Goal: Task Accomplishment & Management: Manage account settings

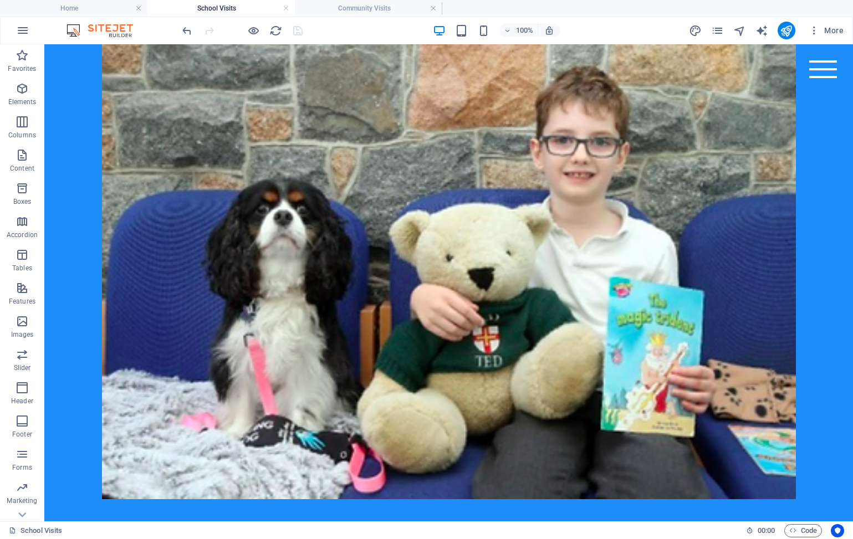
scroll to position [40, 0]
click at [720, 31] on icon "pages" at bounding box center [717, 30] width 13 height 13
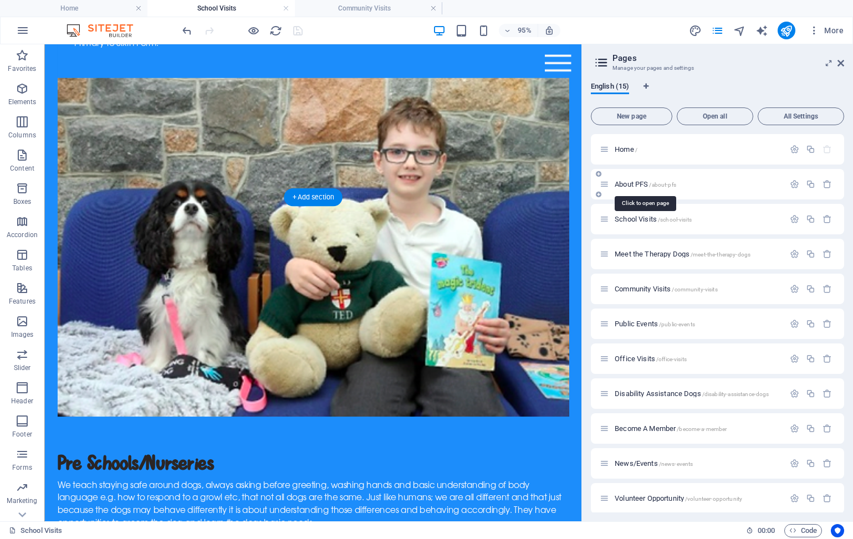
click at [634, 185] on span "About PFS /about-pfs" at bounding box center [645, 184] width 62 height 8
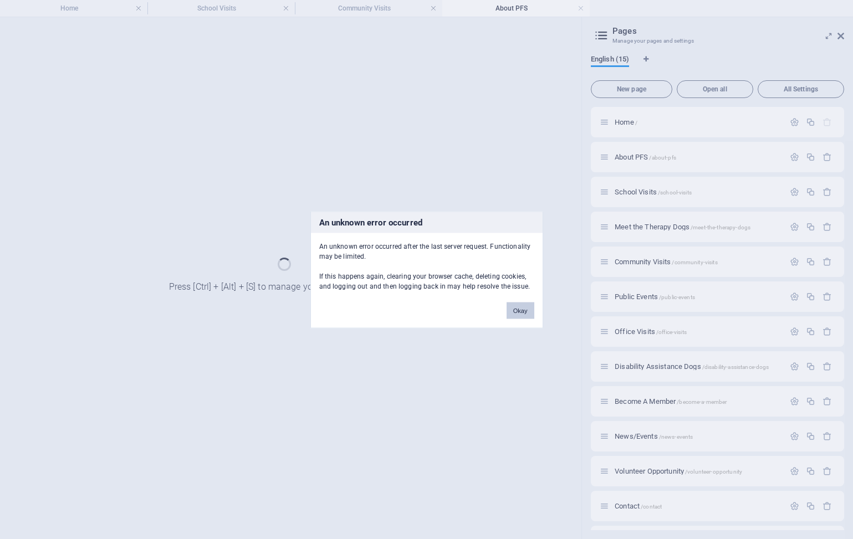
click at [521, 310] on button "Okay" at bounding box center [520, 310] width 28 height 17
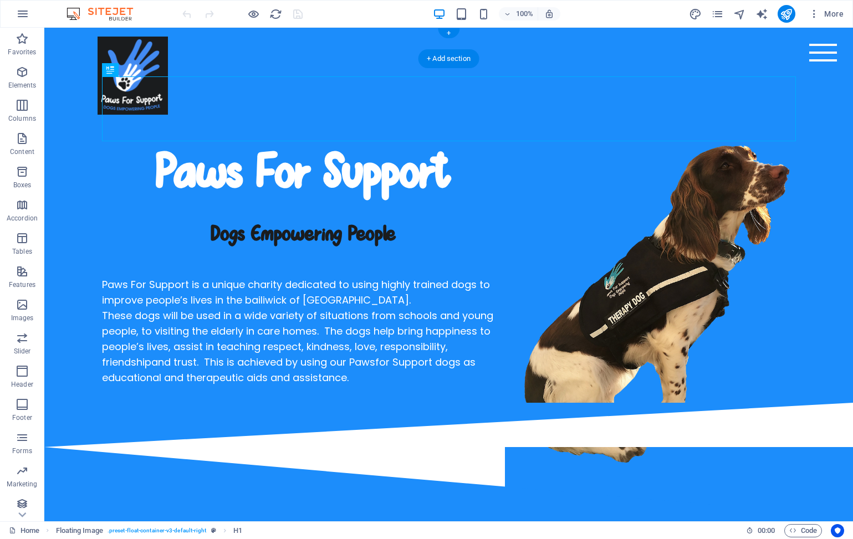
click at [165, 45] on figure at bounding box center [449, 76] width 703 height 78
click at [111, 48] on figure at bounding box center [449, 76] width 703 height 78
select select "px"
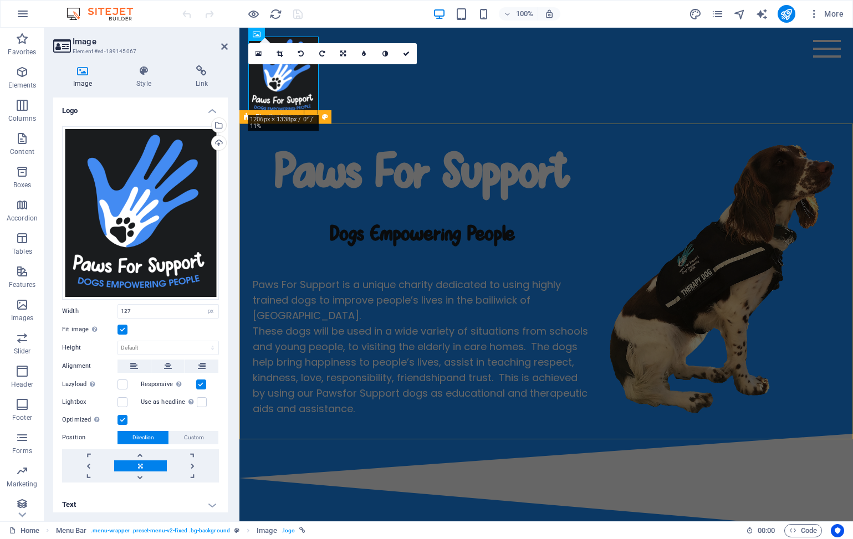
click at [247, 194] on div "Paws For Support Dogs Empowering People Paws For Support is a unique charity de…" at bounding box center [545, 279] width 613 height 310
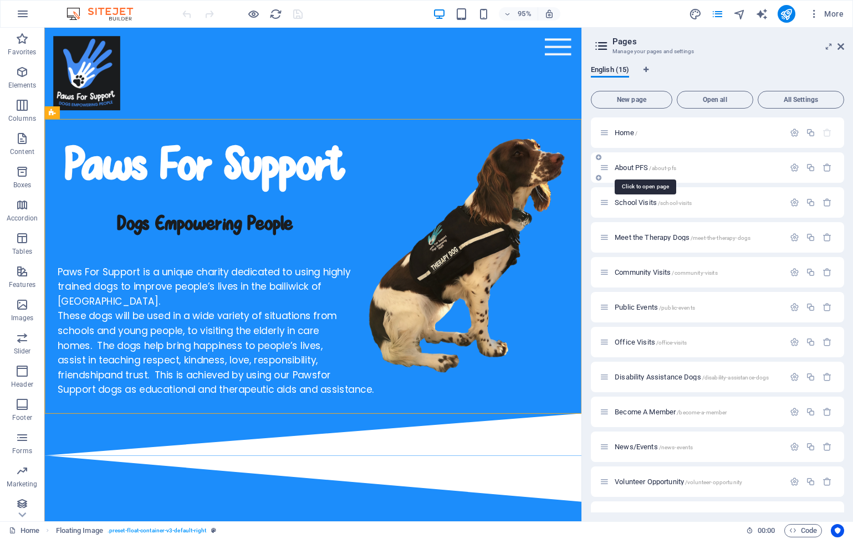
click at [624, 165] on span "About PFS /about-pfs" at bounding box center [645, 167] width 62 height 8
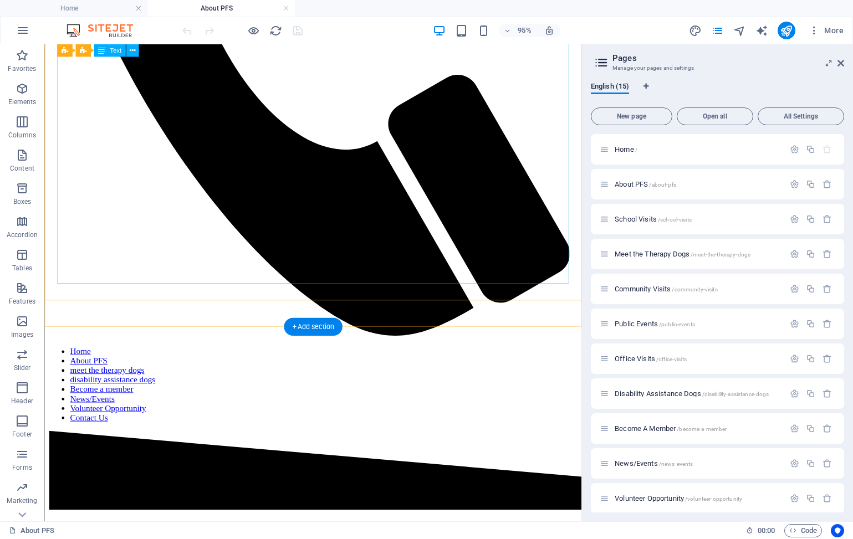
scroll to position [502, 0]
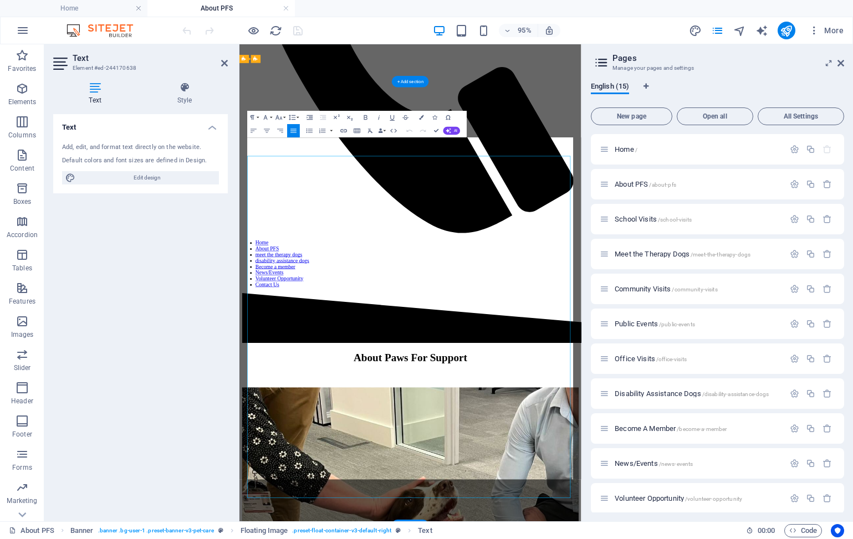
scroll to position [0, 0]
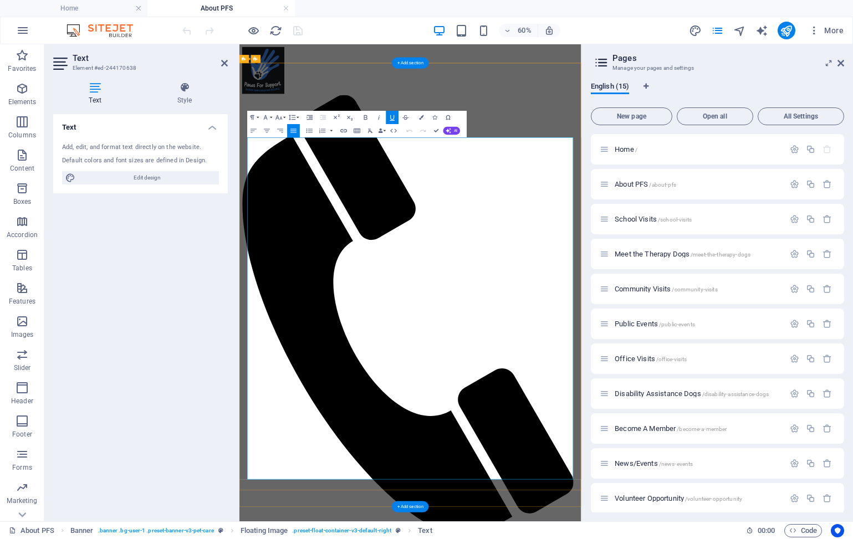
drag, startPoint x: 404, startPoint y: 589, endPoint x: 254, endPoint y: 582, distance: 150.3
click at [268, 119] on icon "button" at bounding box center [266, 118] width 8 height 8
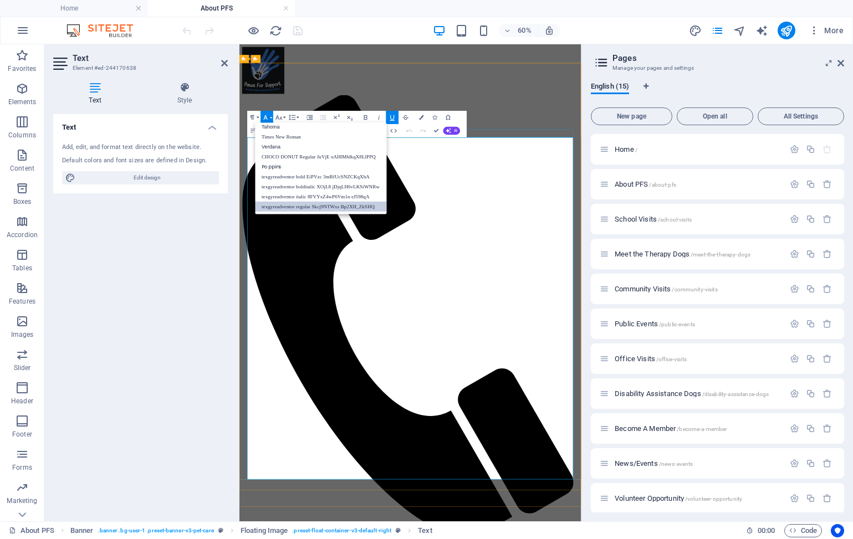
scroll to position [56, 0]
click at [282, 155] on link "CHOCO DONUT Regular JuVjE oAHlMhlkqX8LlPPQ" at bounding box center [320, 157] width 131 height 10
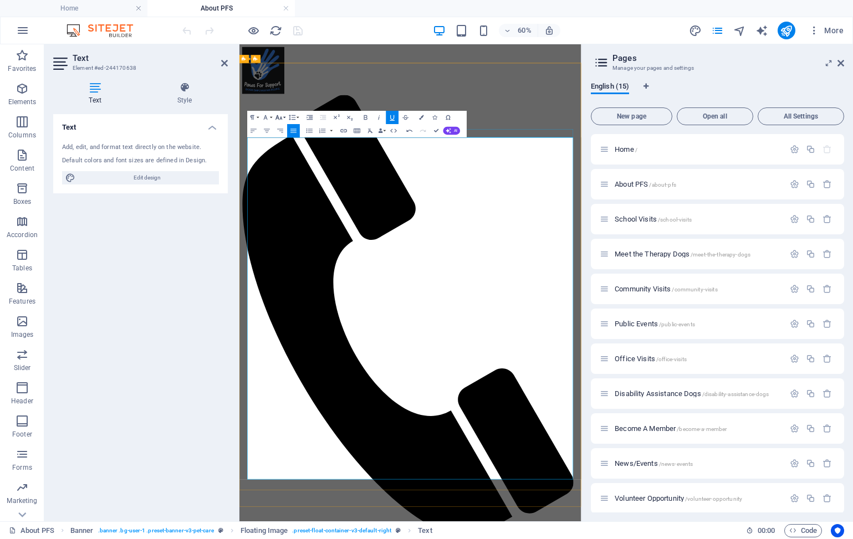
click at [282, 116] on icon "button" at bounding box center [279, 118] width 8 height 8
click at [279, 157] on link "30" at bounding box center [275, 157] width 24 height 10
click at [224, 63] on icon at bounding box center [224, 63] width 7 height 9
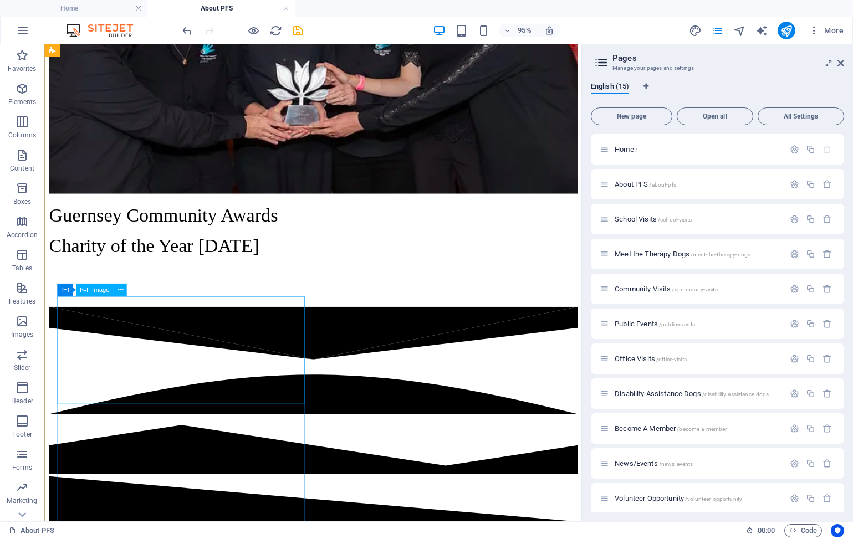
scroll to position [2598, 0]
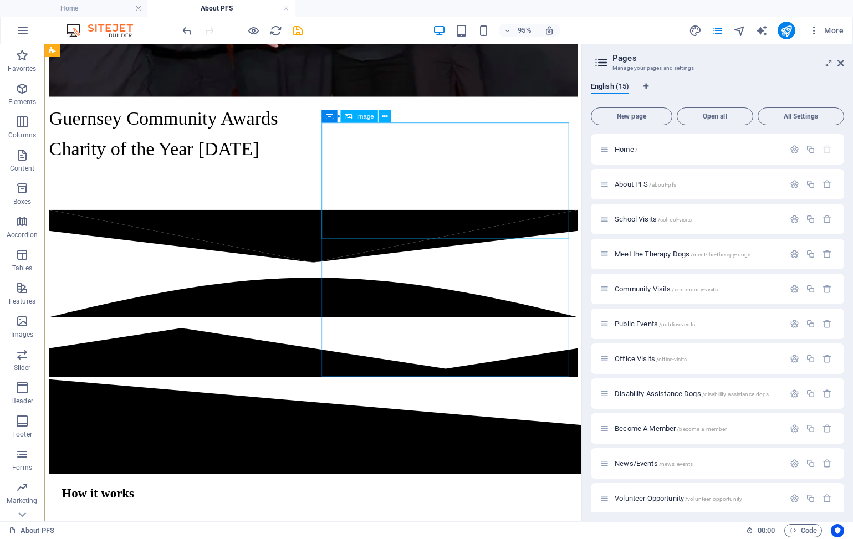
select select "px"
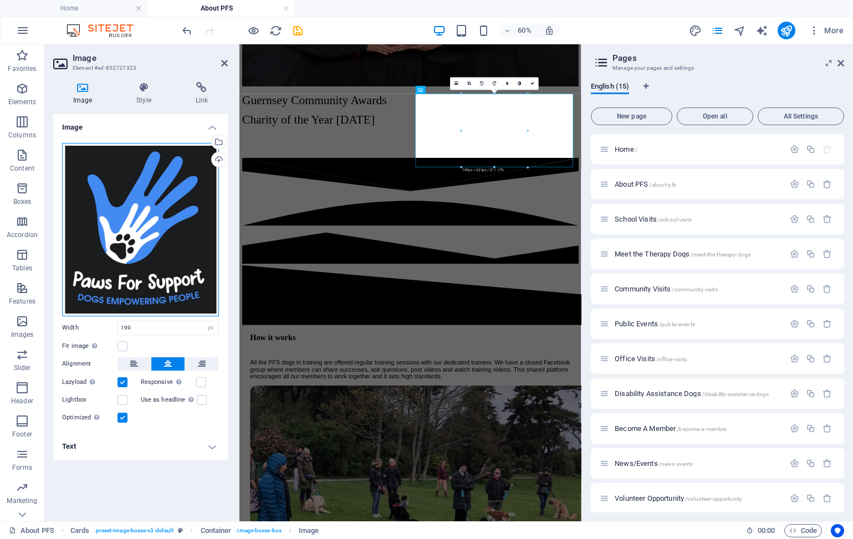
click at [127, 247] on div "Drag files here, click to choose files or select files from Files or our free s…" at bounding box center [140, 229] width 157 height 173
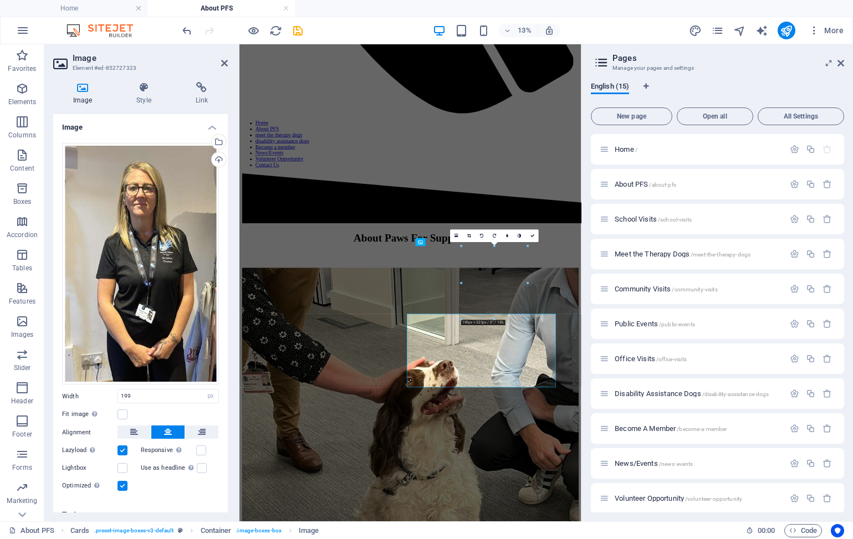
scroll to position [2344, 0]
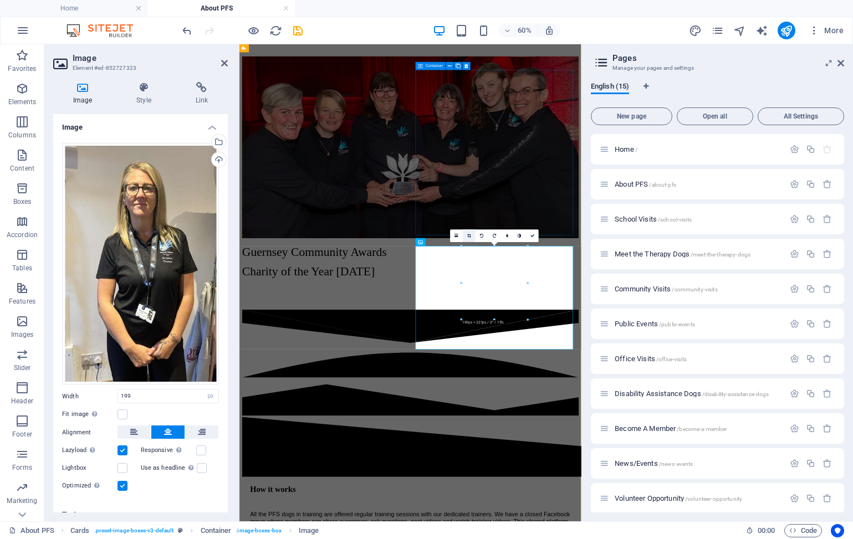
click at [468, 234] on icon at bounding box center [469, 236] width 4 height 4
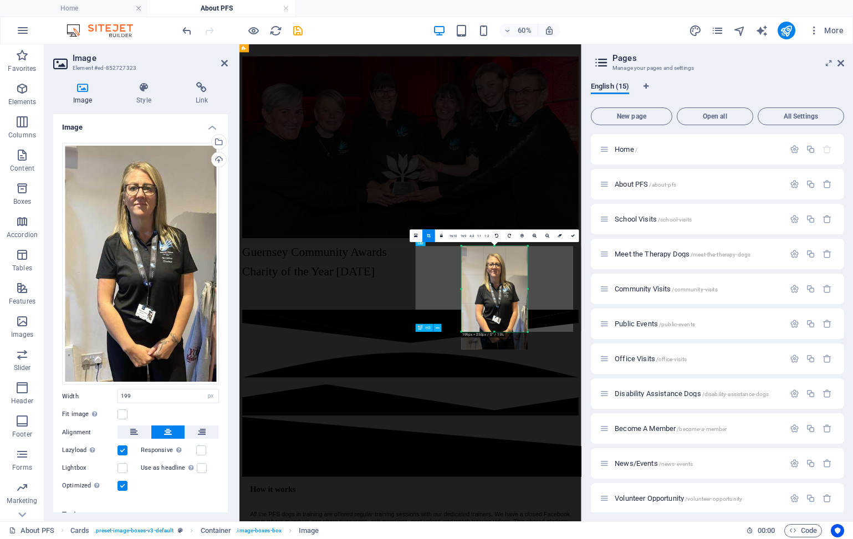
drag, startPoint x: 526, startPoint y: 349, endPoint x: 529, endPoint y: 320, distance: 29.4
click at [527, 320] on div "180 170 160 150 140 130 120 110 100 90 80 70 60 50 40 30 20 10 0 -10 -20 -30 -4…" at bounding box center [495, 289] width 66 height 86
drag, startPoint x: 527, startPoint y: 247, endPoint x: 527, endPoint y: 257, distance: 10.0
click at [527, 257] on div "180 170 160 150 140 130 120 110 100 90 80 70 60 50 40 30 20 10 0 -10 -20 -30 -4…" at bounding box center [495, 286] width 66 height 80
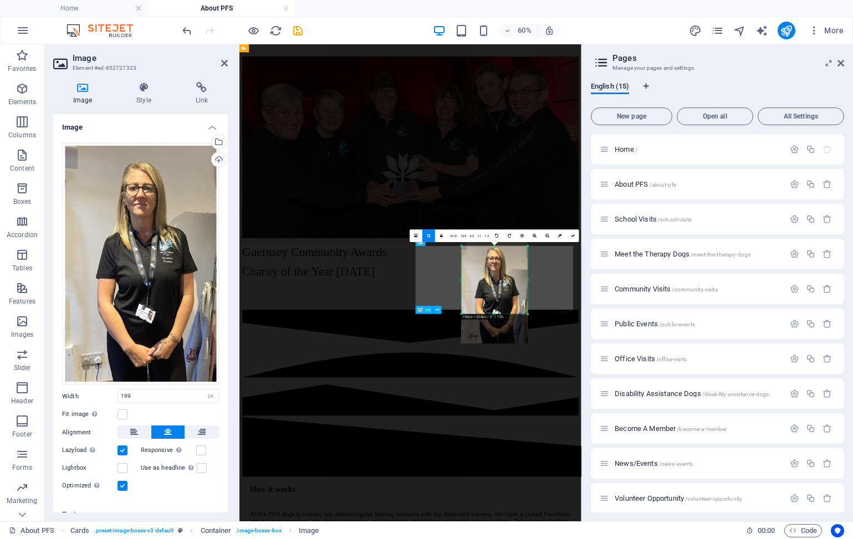
drag, startPoint x: 526, startPoint y: 325, endPoint x: 527, endPoint y: 305, distance: 20.0
click at [527, 305] on div "180 170 160 150 140 130 120 110 100 90 80 70 60 50 40 30 20 10 0 -10 -20 -30 -4…" at bounding box center [495, 280] width 66 height 68
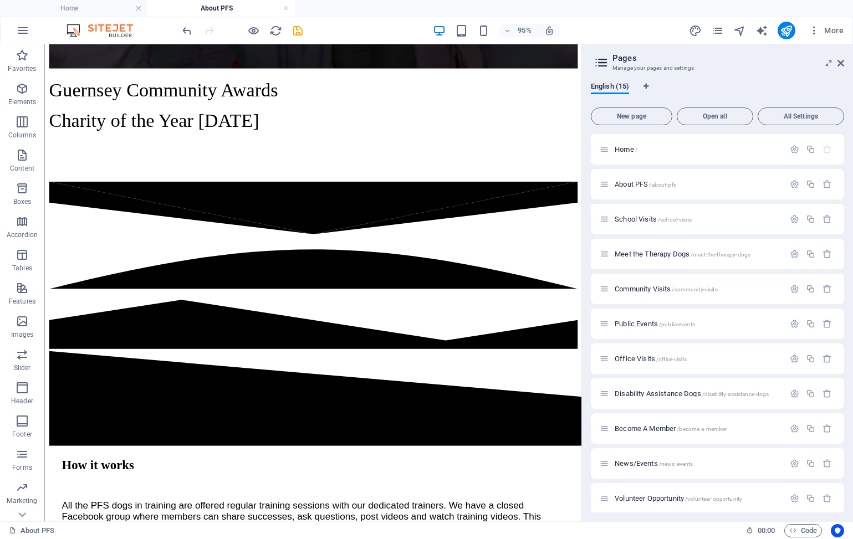
drag, startPoint x: 577, startPoint y: 373, endPoint x: 559, endPoint y: 344, distance: 35.1
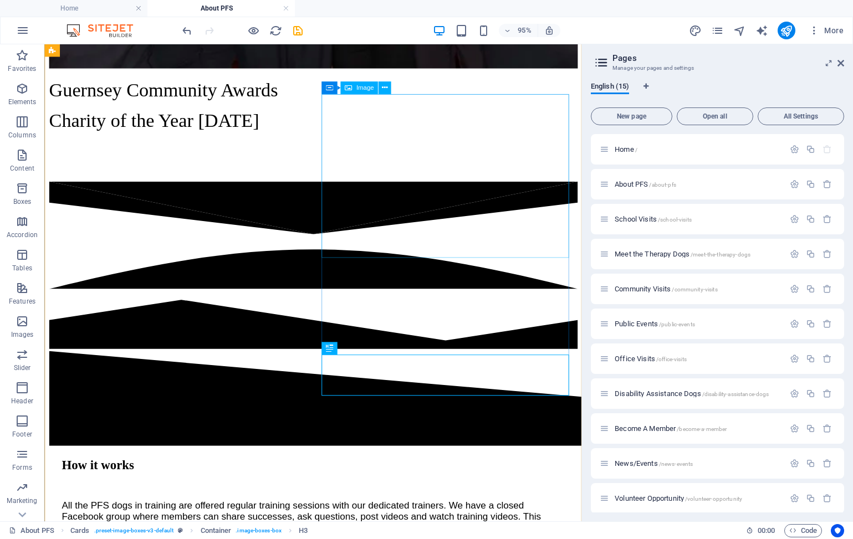
select select "px"
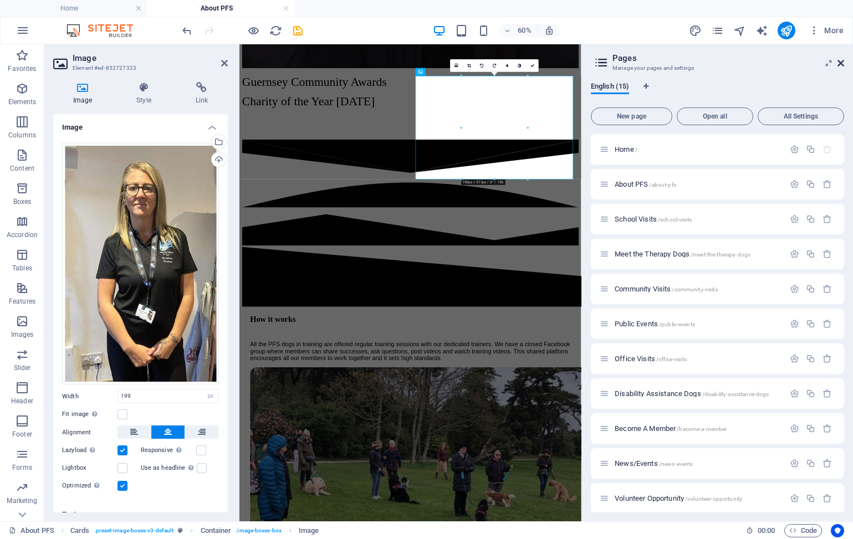
click at [840, 63] on icon at bounding box center [840, 63] width 7 height 9
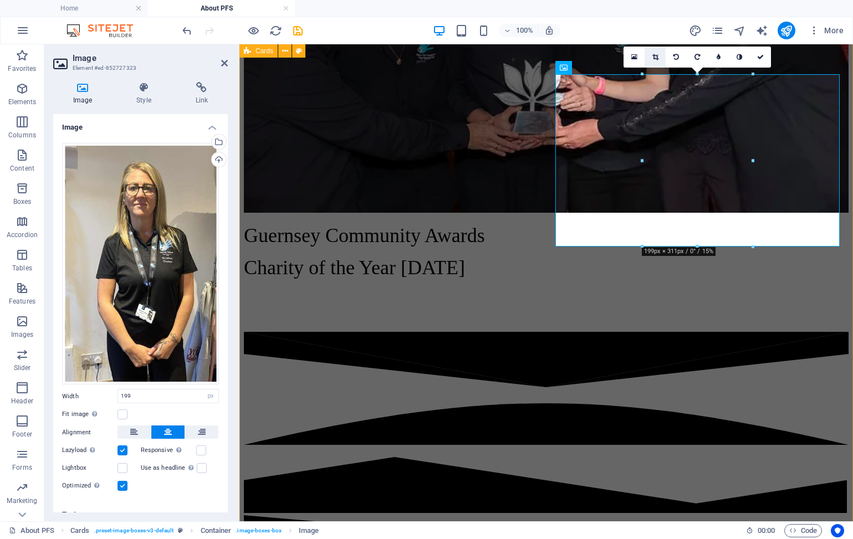
click at [651, 58] on link at bounding box center [654, 57] width 21 height 21
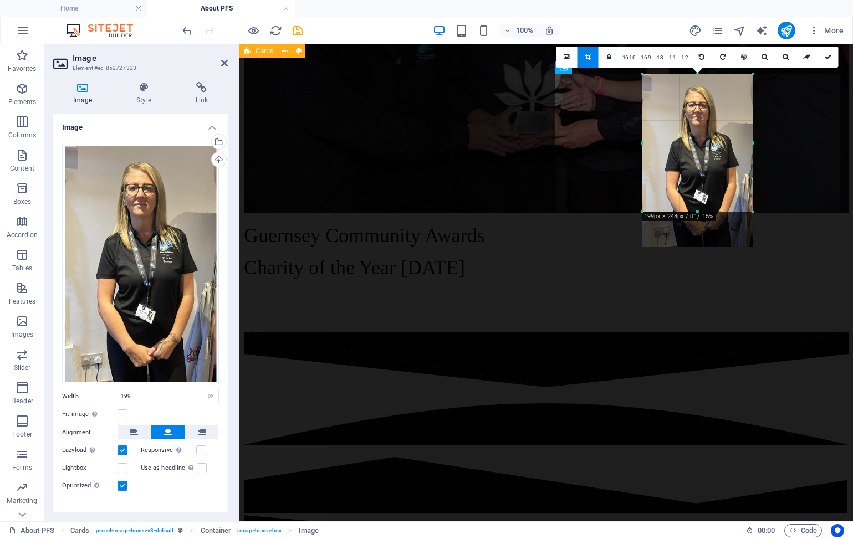
drag, startPoint x: 697, startPoint y: 246, endPoint x: 700, endPoint y: 211, distance: 35.0
click at [700, 211] on div at bounding box center [697, 212] width 110 height 4
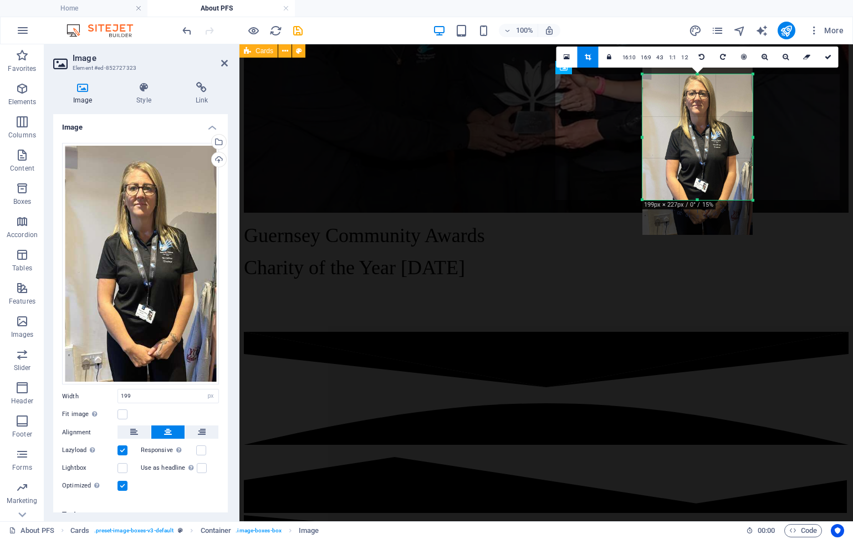
drag, startPoint x: 696, startPoint y: 75, endPoint x: 696, endPoint y: 86, distance: 11.6
click at [696, 86] on div "180 170 160 150 140 130 120 110 100 90 80 70 60 50 40 30 20 10 0 -10 -20 -30 -4…" at bounding box center [697, 137] width 110 height 126
drag, startPoint x: 695, startPoint y: 198, endPoint x: 696, endPoint y: 178, distance: 20.5
click at [696, 177] on div at bounding box center [697, 179] width 110 height 4
click at [587, 57] on icon at bounding box center [588, 57] width 6 height 7
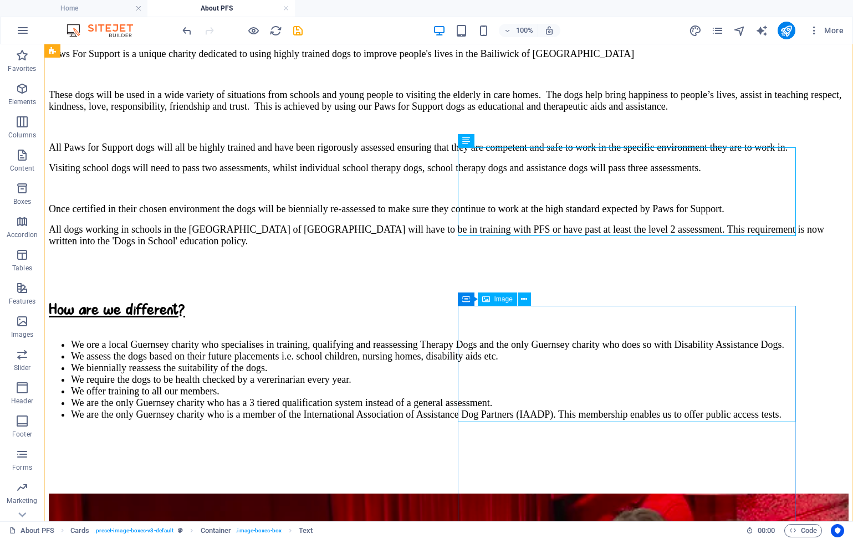
scroll to position [2435, 0]
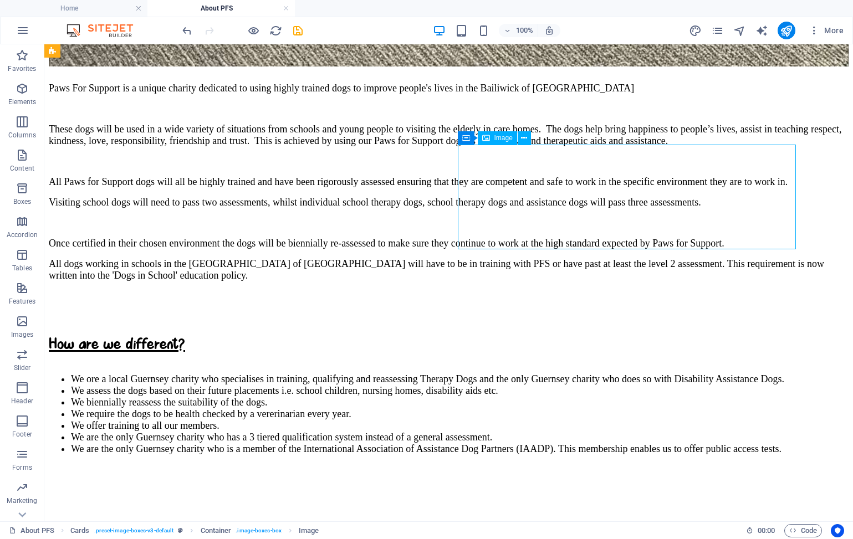
click at [184, 30] on icon "undo" at bounding box center [187, 30] width 13 height 13
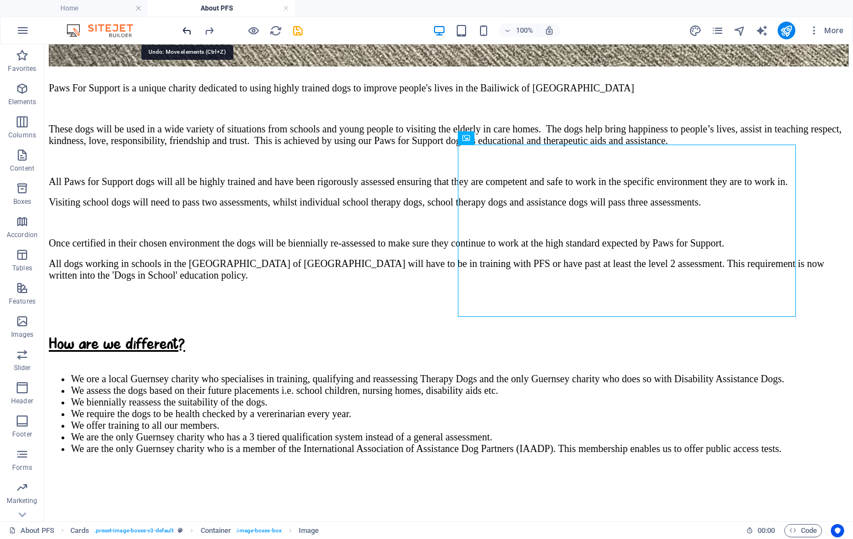
click at [184, 30] on icon "undo" at bounding box center [187, 30] width 13 height 13
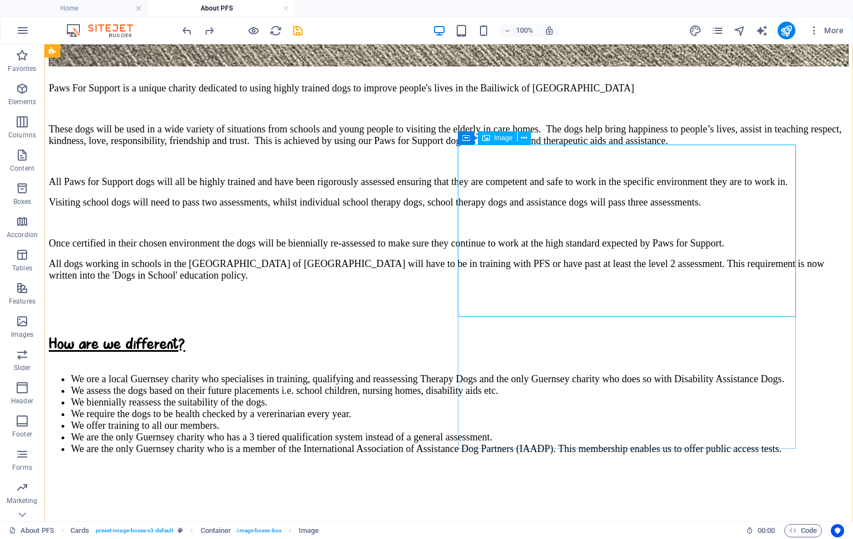
select select "px"
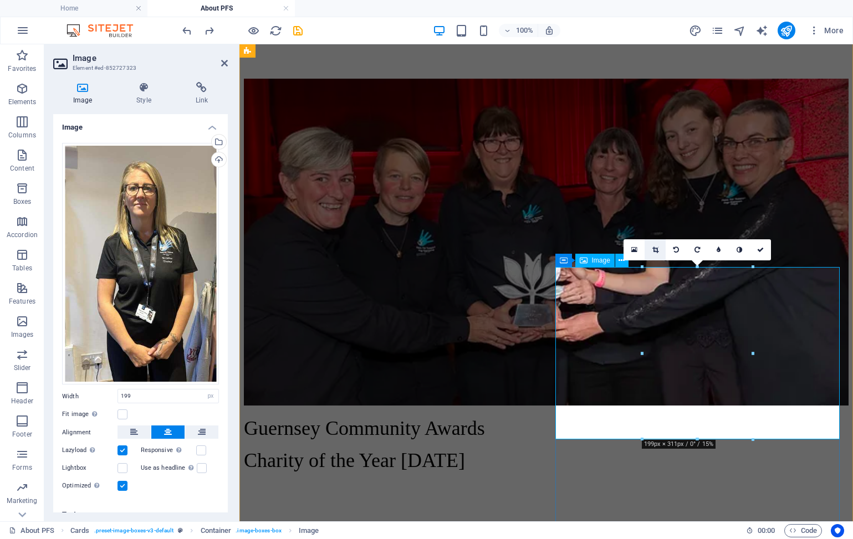
click at [657, 250] on icon at bounding box center [655, 250] width 6 height 7
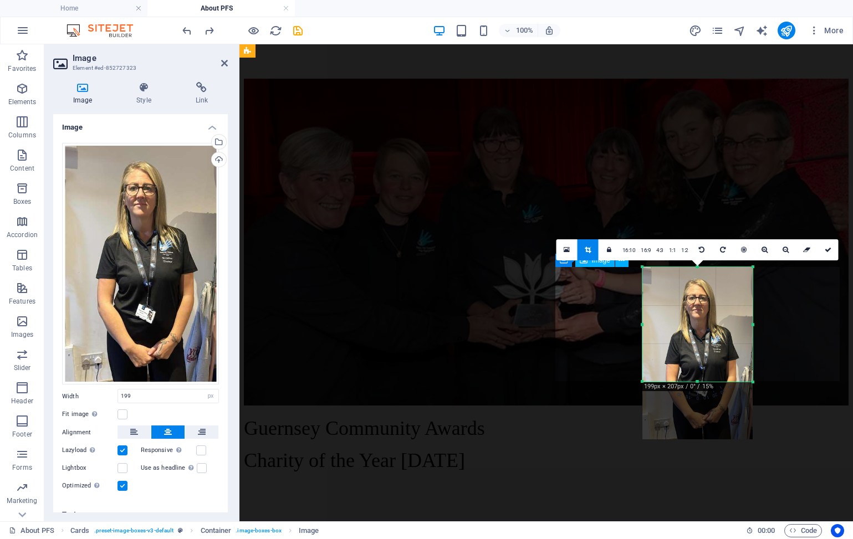
drag, startPoint x: 698, startPoint y: 438, endPoint x: 699, endPoint y: 381, distance: 57.1
click at [699, 381] on div at bounding box center [697, 382] width 110 height 4
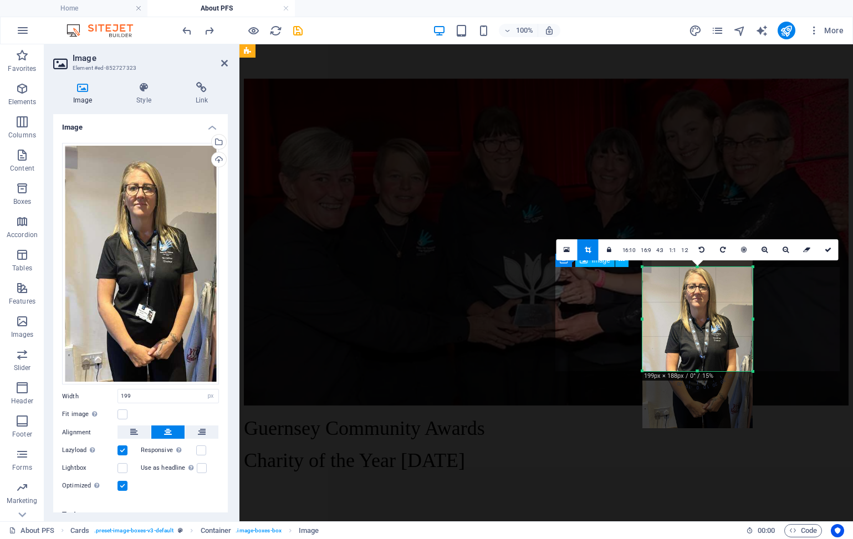
drag, startPoint x: 698, startPoint y: 267, endPoint x: 698, endPoint y: 278, distance: 11.1
click at [698, 278] on div "180 170 160 150 140 130 120 110 100 90 80 70 60 50 40 30 20 10 0 -10 -20 -30 -4…" at bounding box center [697, 319] width 110 height 104
click at [754, 373] on div at bounding box center [753, 374] width 7 height 7
click at [827, 251] on icon at bounding box center [827, 250] width 7 height 7
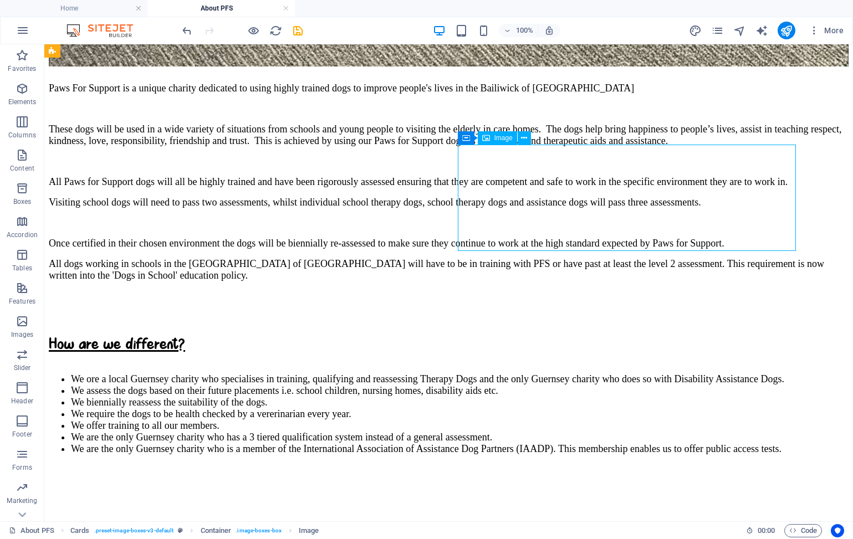
select select "px"
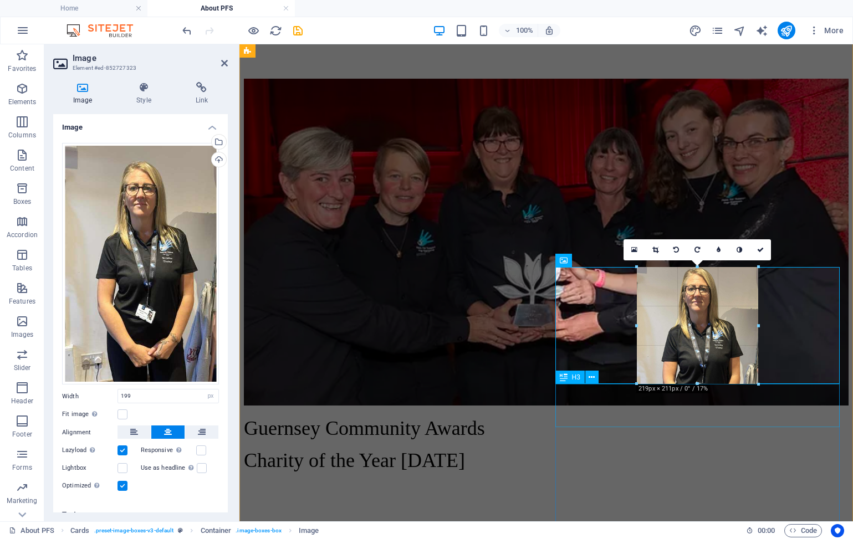
drag, startPoint x: 753, startPoint y: 373, endPoint x: 761, endPoint y: 383, distance: 13.4
type input "218"
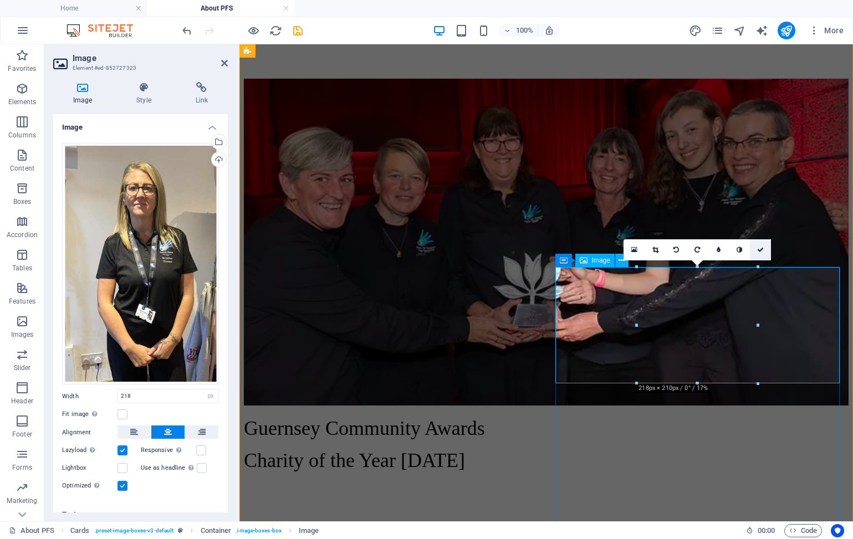
click at [762, 255] on link at bounding box center [760, 249] width 21 height 21
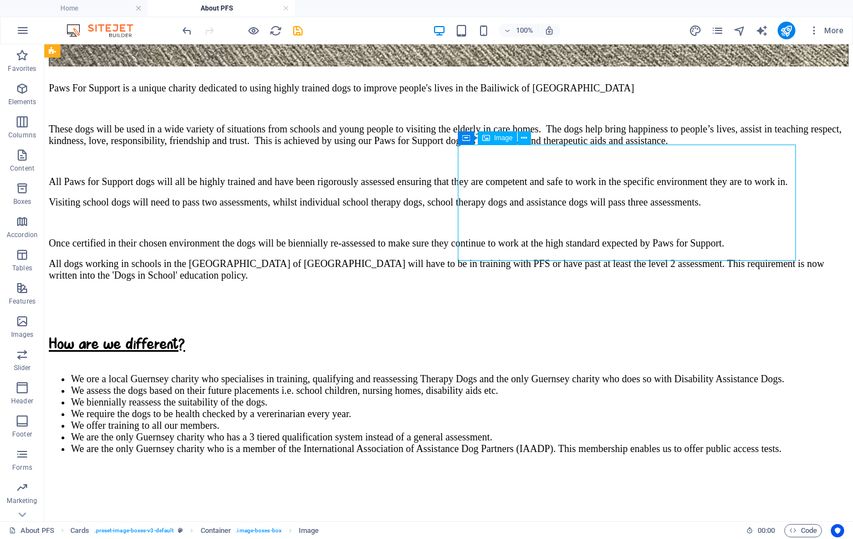
select select "px"
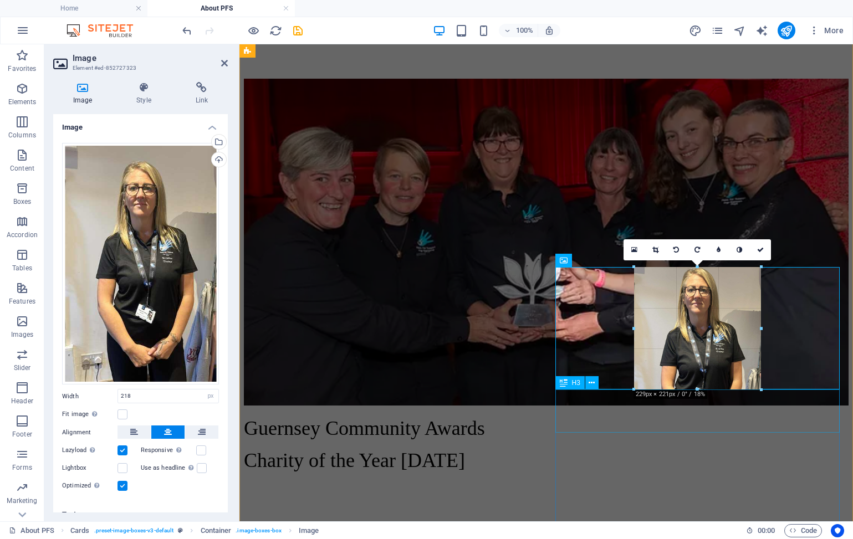
drag, startPoint x: 755, startPoint y: 381, endPoint x: 760, endPoint y: 387, distance: 7.5
type input "229"
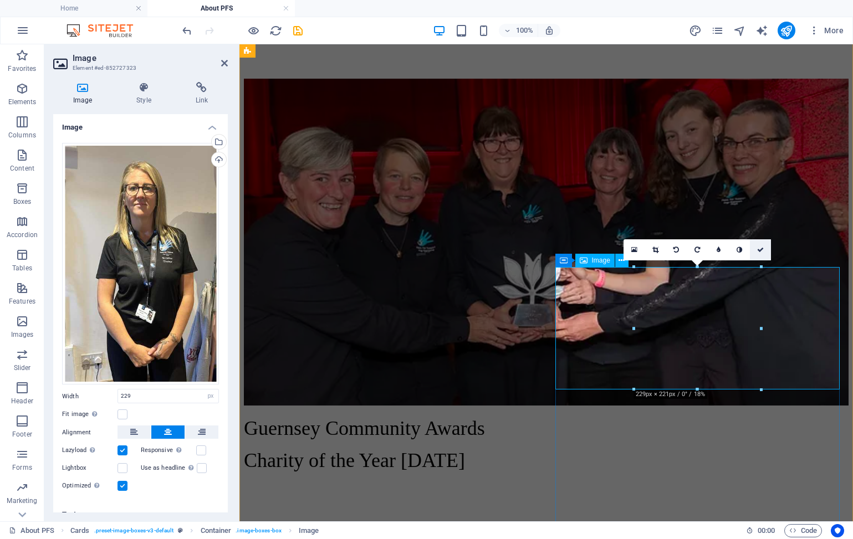
click at [760, 249] on icon at bounding box center [760, 250] width 7 height 7
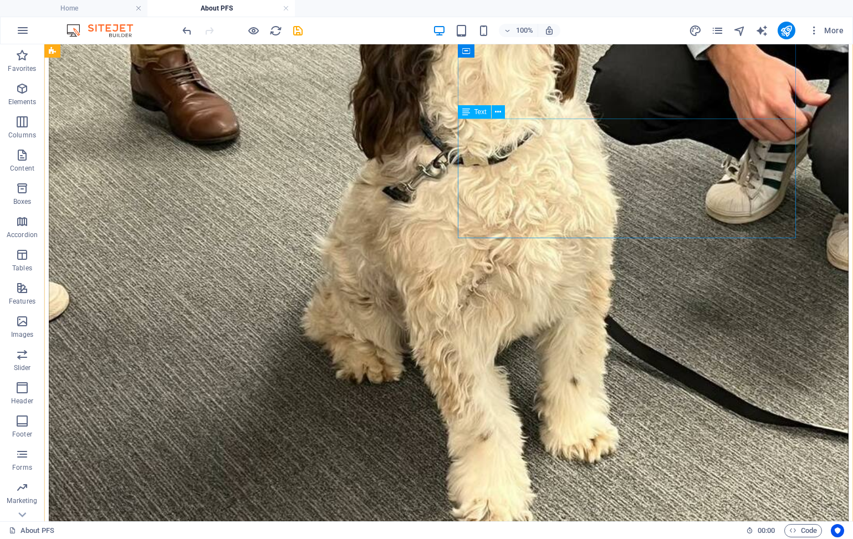
scroll to position [1775, 0]
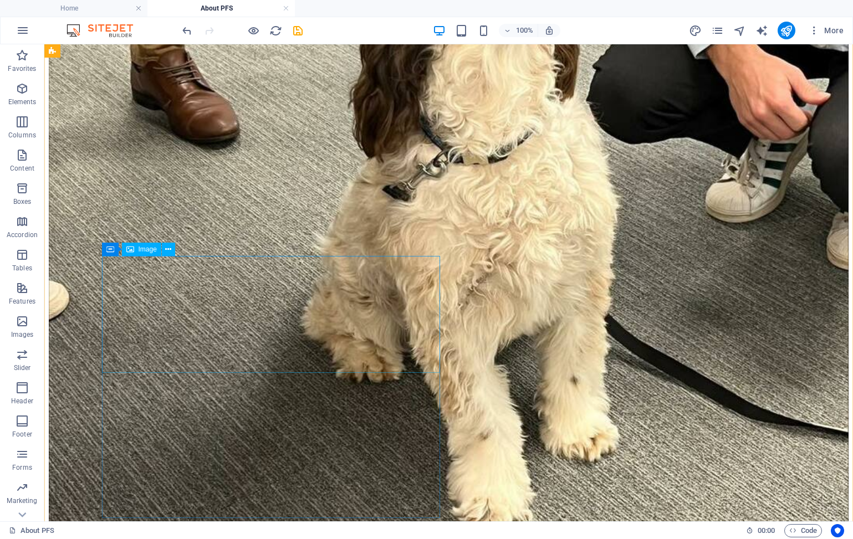
select select "px"
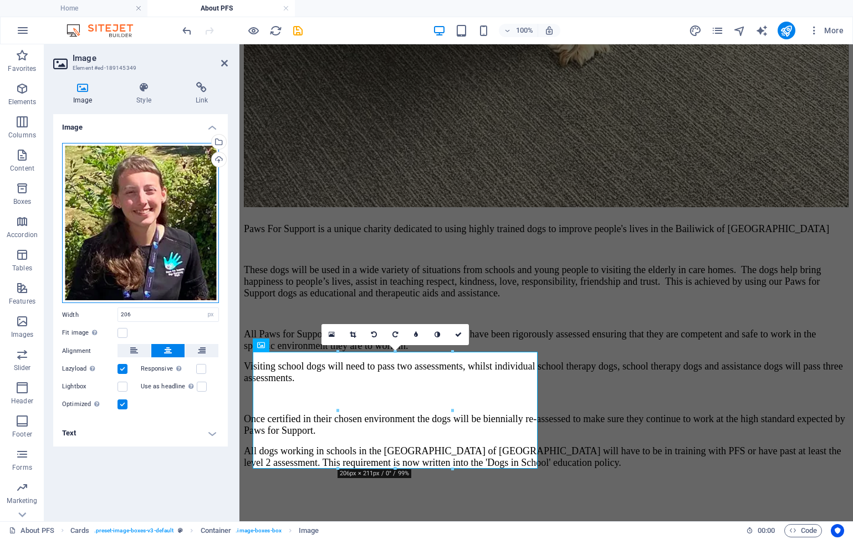
click at [168, 233] on div "Drag files here, click to choose files or select files from Files or our free s…" at bounding box center [140, 223] width 157 height 161
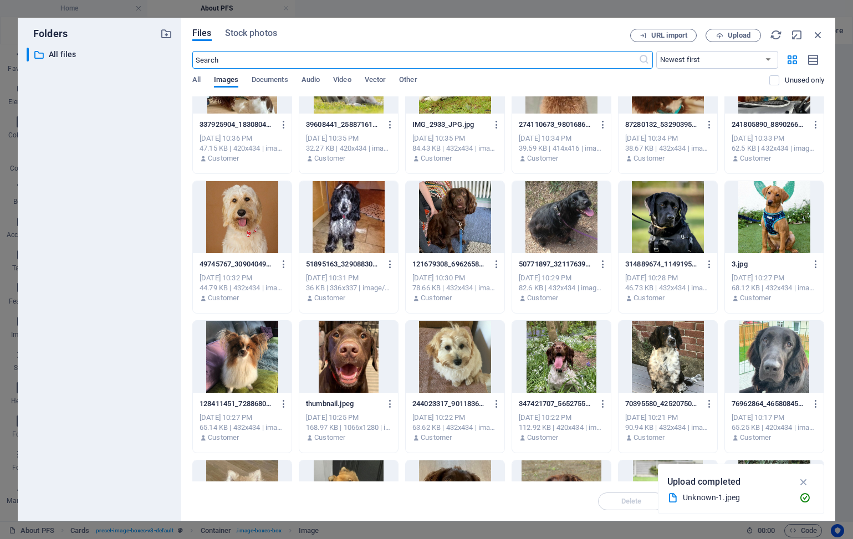
scroll to position [1677, 0]
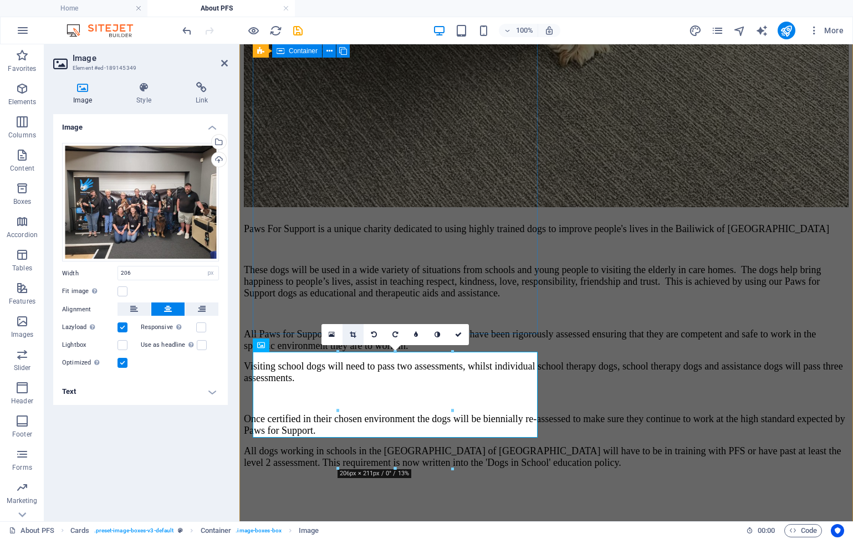
click at [350, 334] on icon at bounding box center [353, 334] width 6 height 7
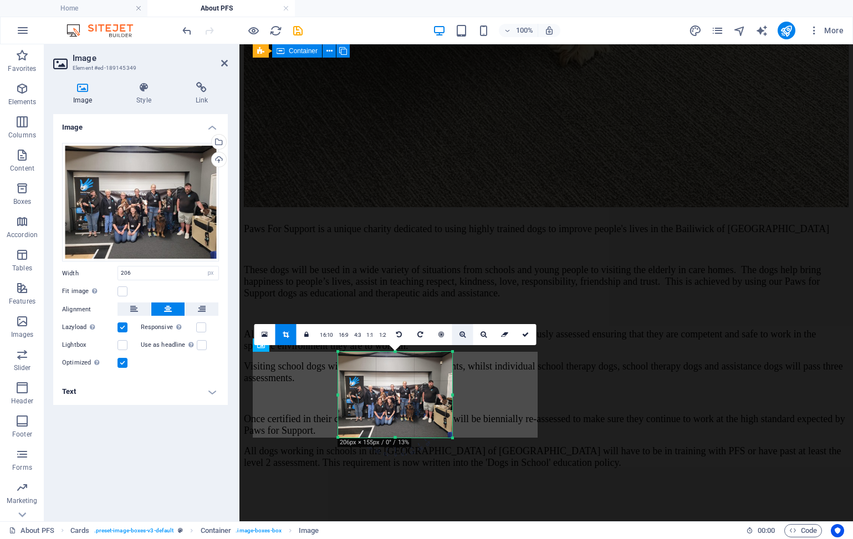
click at [465, 337] on link at bounding box center [462, 334] width 21 height 21
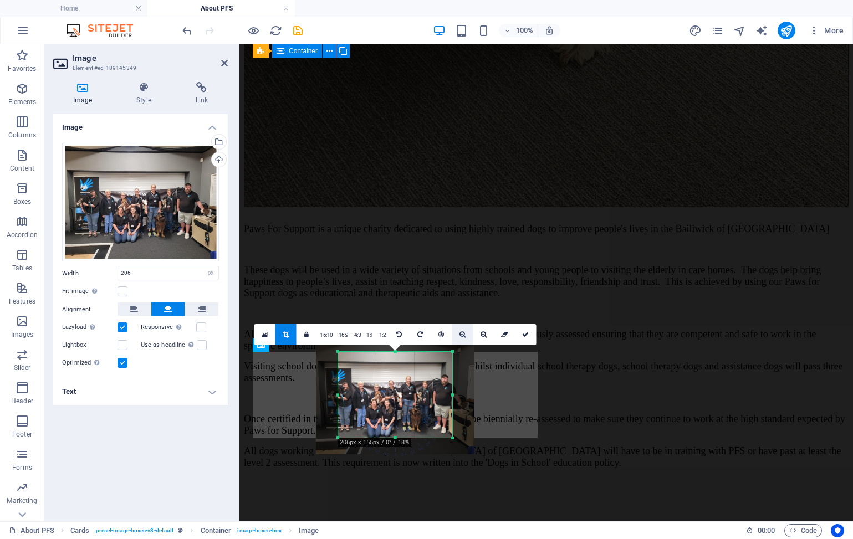
click at [465, 337] on link at bounding box center [462, 334] width 21 height 21
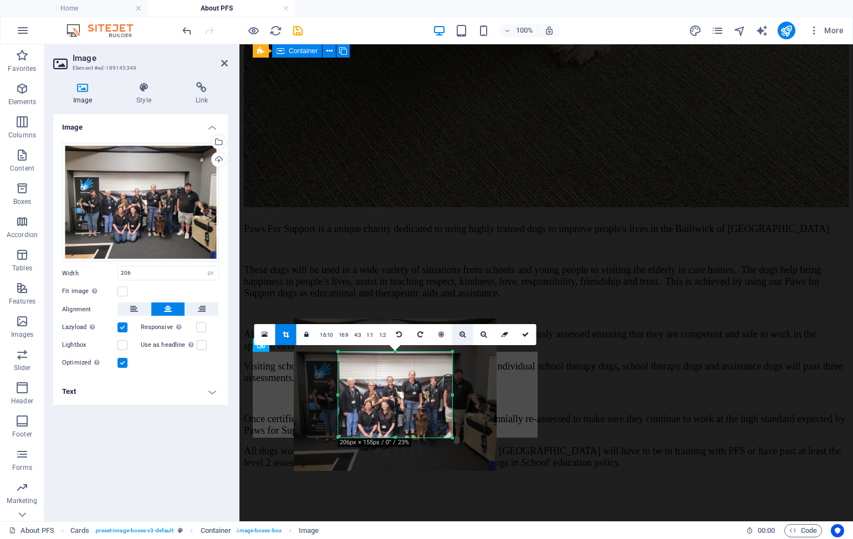
click at [465, 337] on link at bounding box center [462, 334] width 21 height 21
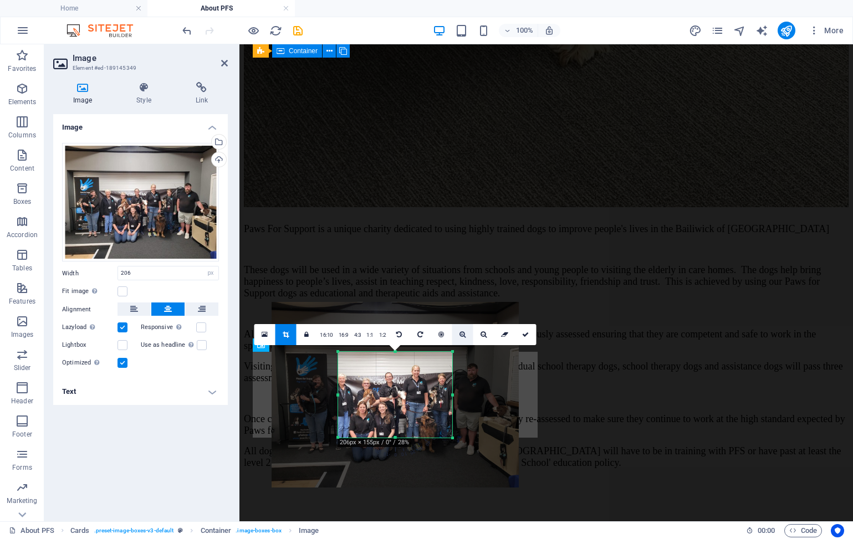
click at [465, 337] on link at bounding box center [462, 334] width 21 height 21
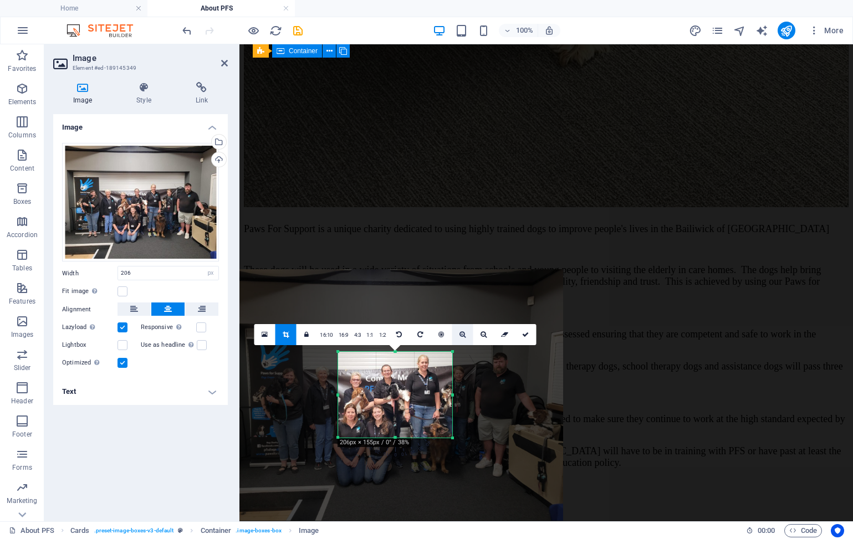
click at [465, 337] on link at bounding box center [462, 334] width 21 height 21
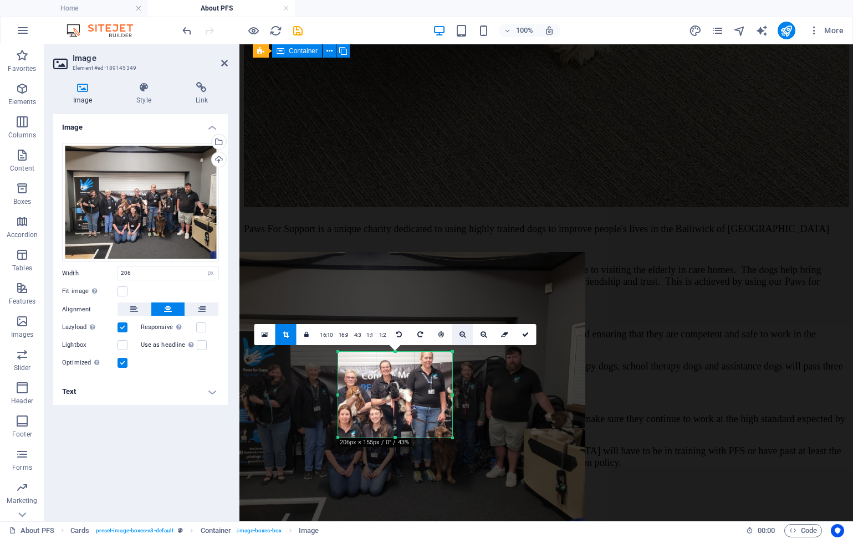
click at [465, 337] on link at bounding box center [462, 334] width 21 height 21
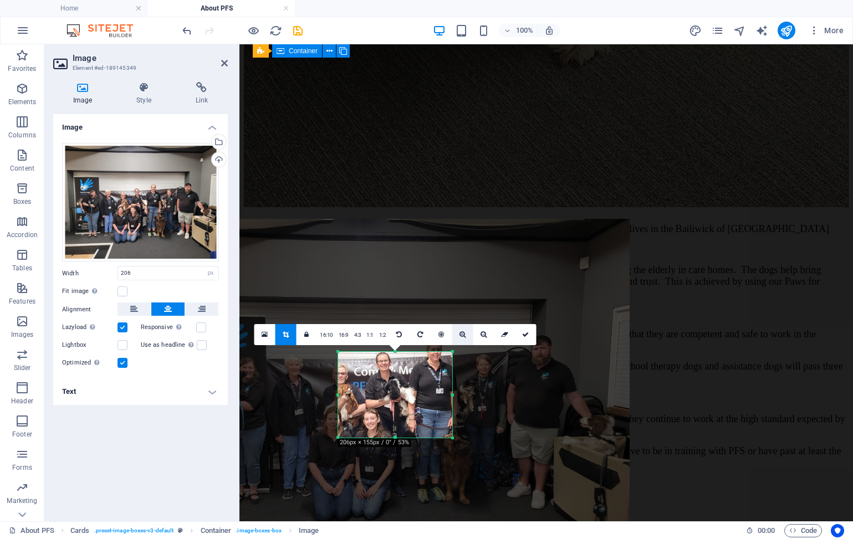
click at [465, 337] on link at bounding box center [462, 334] width 21 height 21
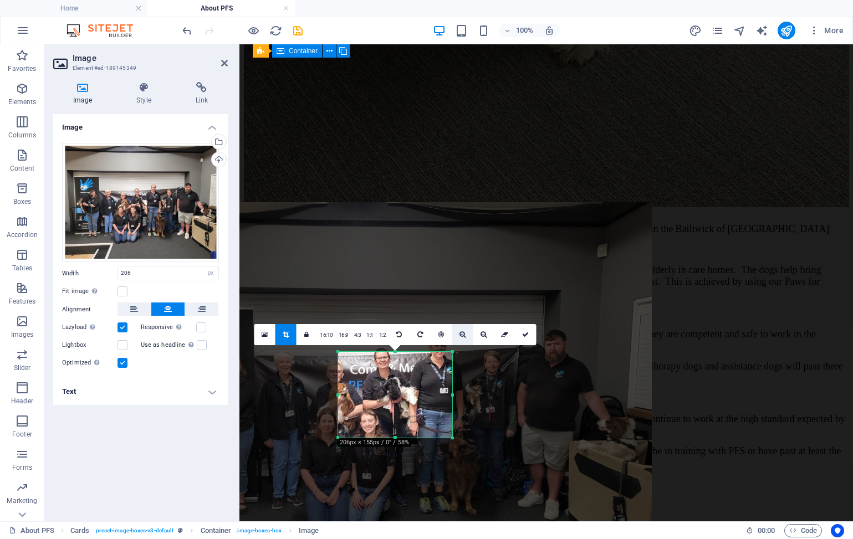
click at [465, 337] on link at bounding box center [462, 334] width 21 height 21
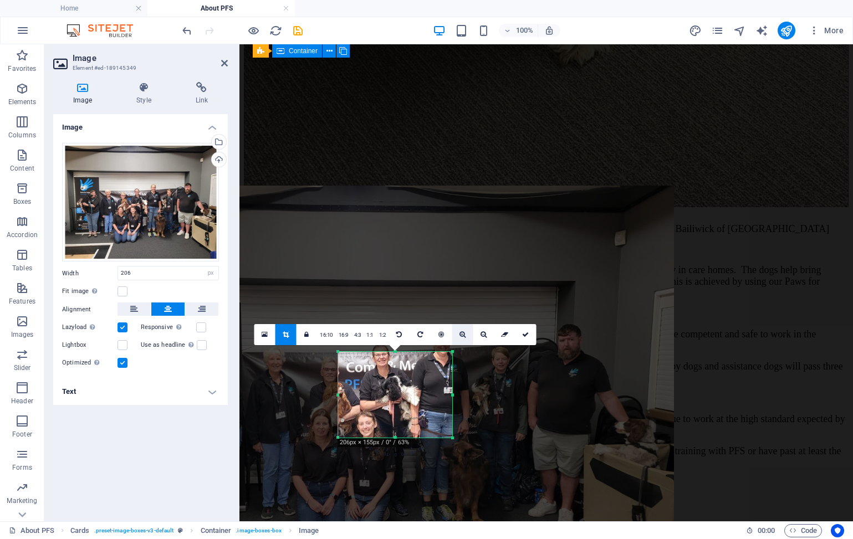
click at [465, 337] on link at bounding box center [462, 334] width 21 height 21
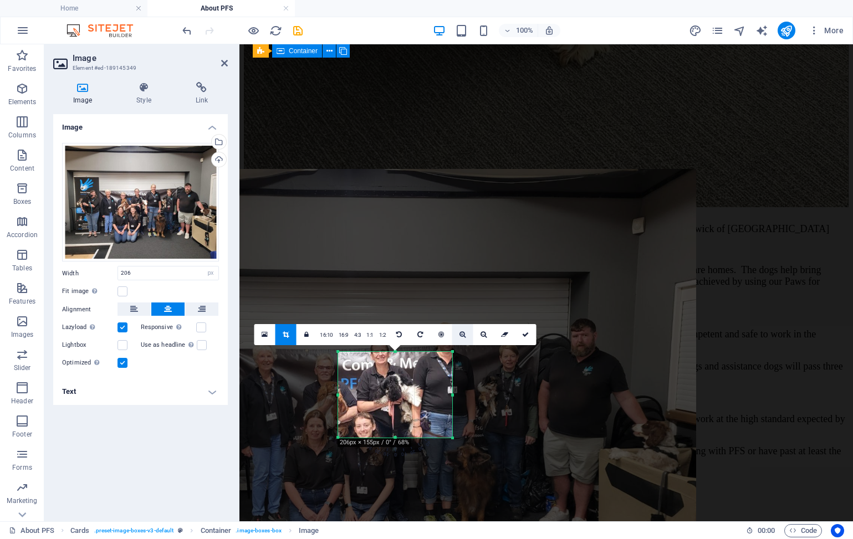
click at [465, 336] on link at bounding box center [462, 334] width 21 height 21
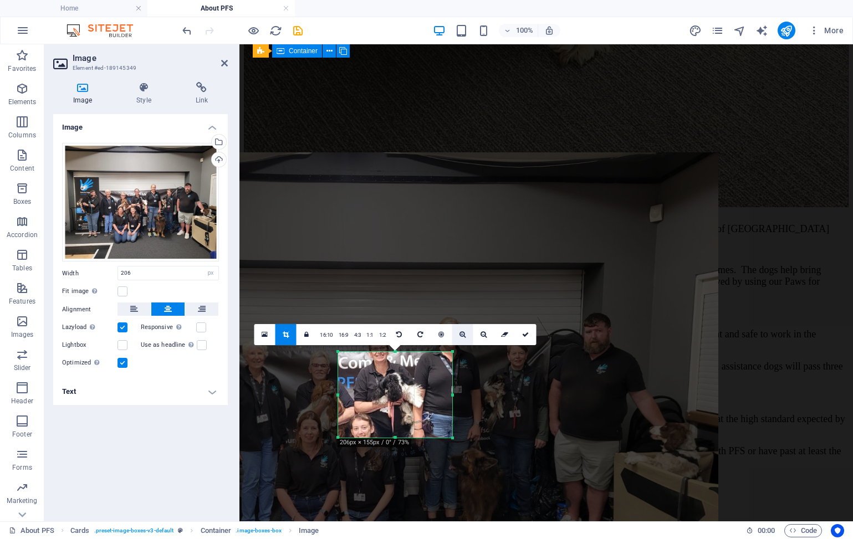
click at [465, 336] on link at bounding box center [462, 334] width 21 height 21
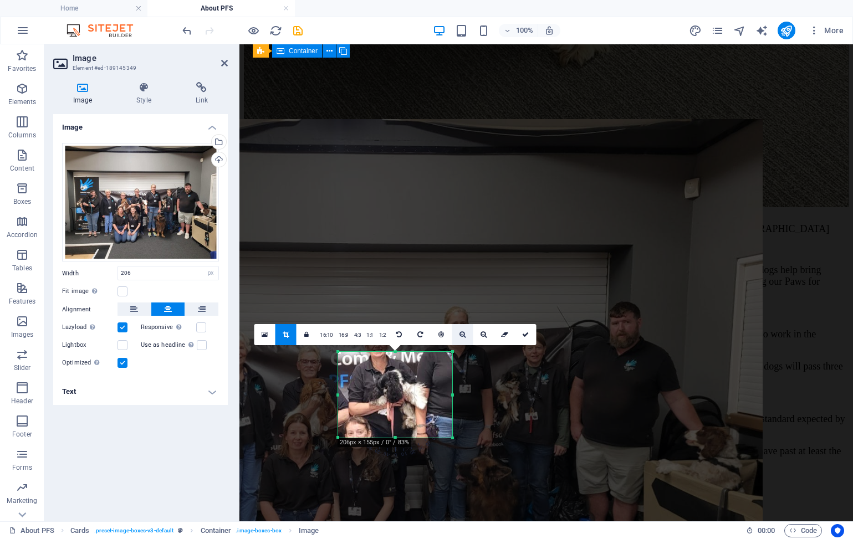
click at [465, 336] on link at bounding box center [462, 334] width 21 height 21
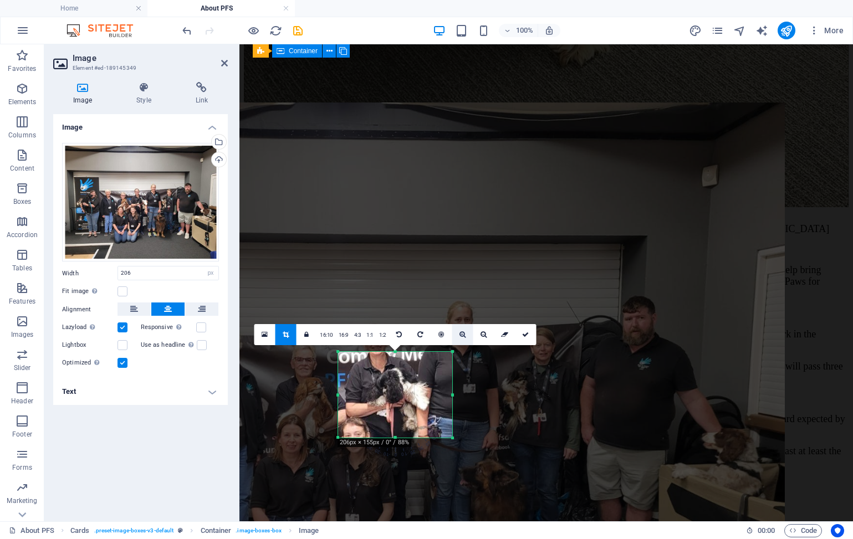
click at [465, 336] on link at bounding box center [462, 334] width 21 height 21
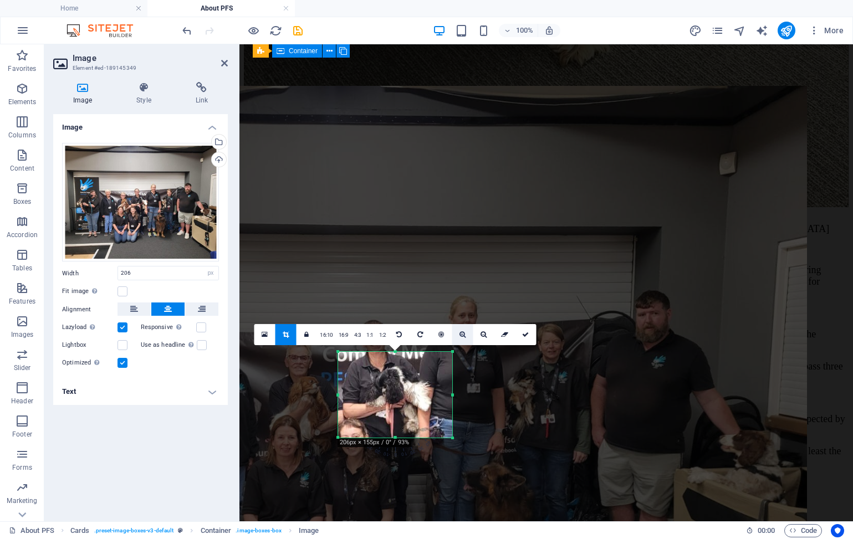
click at [465, 336] on link at bounding box center [462, 334] width 21 height 21
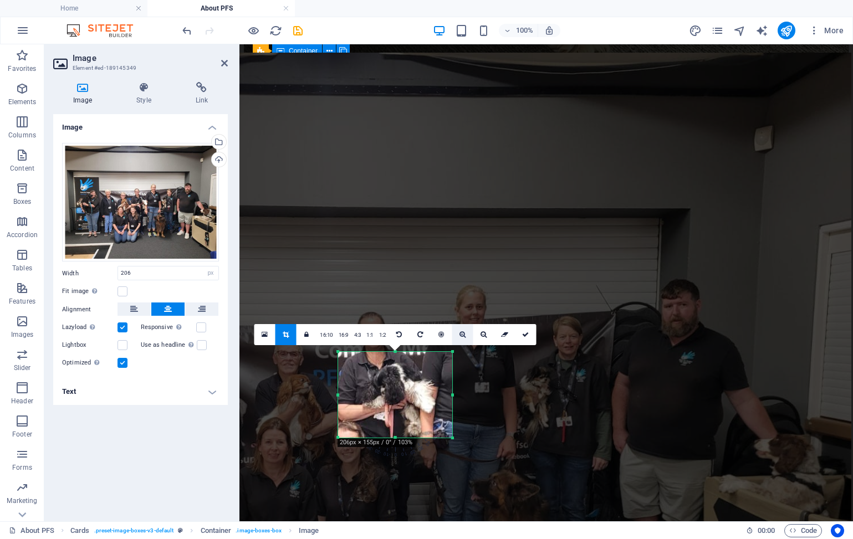
click at [465, 336] on link at bounding box center [462, 334] width 21 height 21
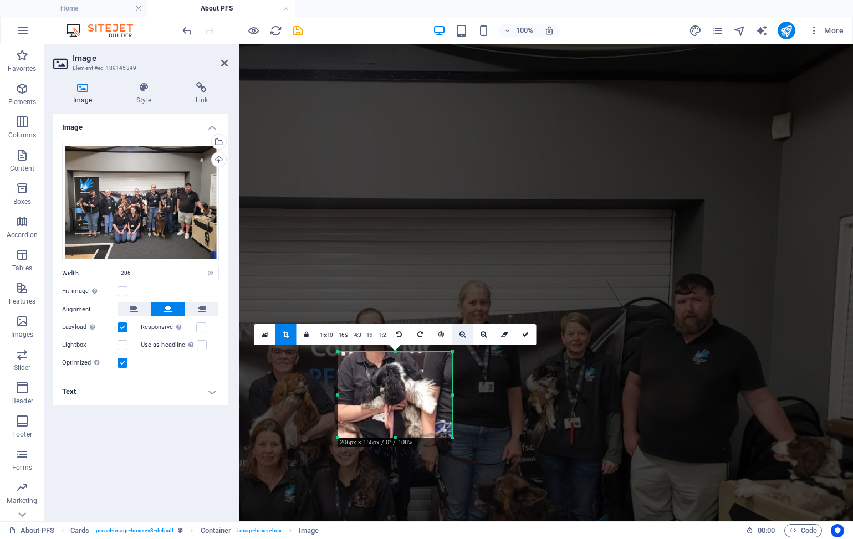
click at [465, 336] on link at bounding box center [462, 334] width 21 height 21
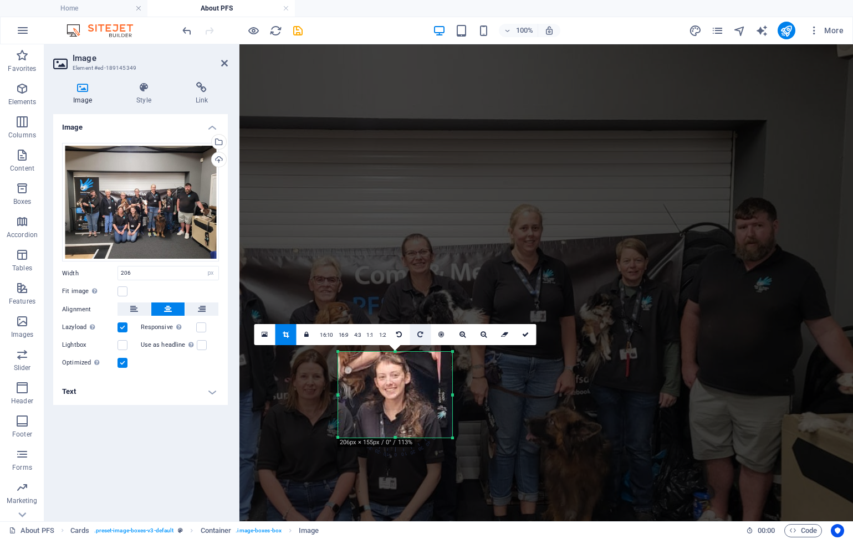
drag, startPoint x: 381, startPoint y: 403, endPoint x: 429, endPoint y: 334, distance: 84.1
click at [429, 352] on div "180 170 160 150 140 130 120 110 100 90 80 70 60 50 40 30 20 10 0 -10 -20 -30 -4…" at bounding box center [395, 395] width 114 height 86
click at [464, 331] on link at bounding box center [462, 334] width 21 height 21
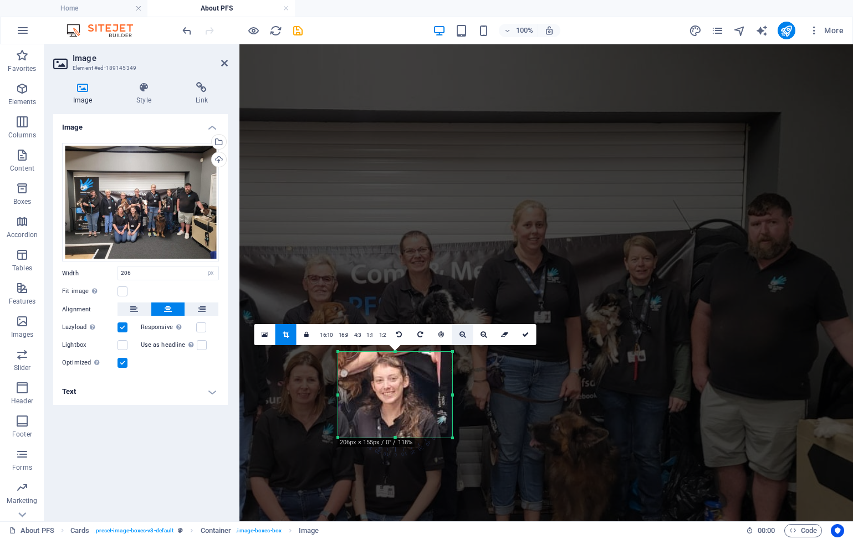
click at [464, 331] on link at bounding box center [462, 334] width 21 height 21
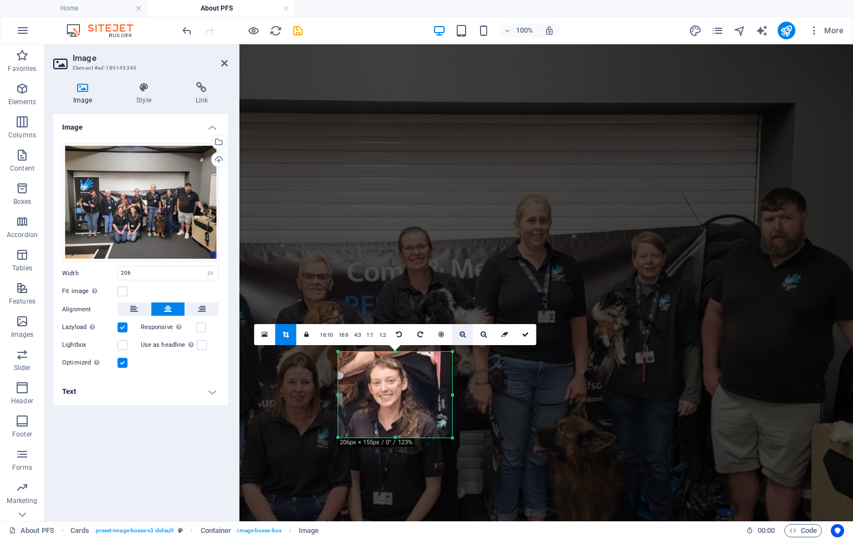
click at [464, 331] on link at bounding box center [462, 334] width 21 height 21
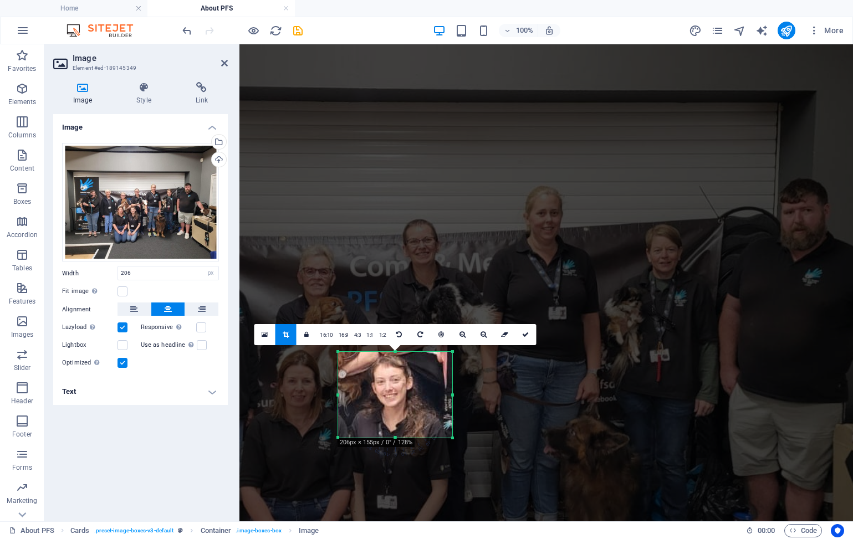
drag, startPoint x: 396, startPoint y: 405, endPoint x: 402, endPoint y: 402, distance: 7.4
click at [402, 402] on div at bounding box center [450, 322] width 1134 height 851
click at [526, 336] on icon at bounding box center [525, 334] width 7 height 7
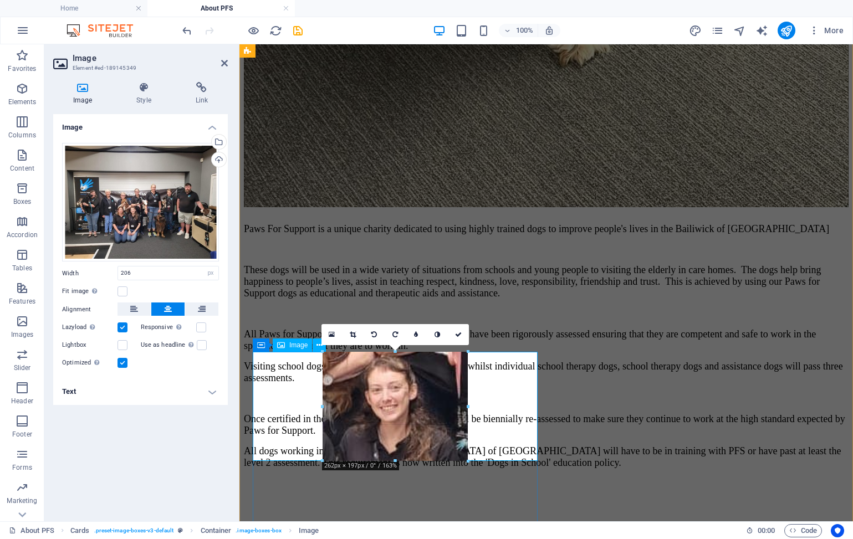
drag, startPoint x: 449, startPoint y: 438, endPoint x: 462, endPoint y: 462, distance: 26.5
type input "261"
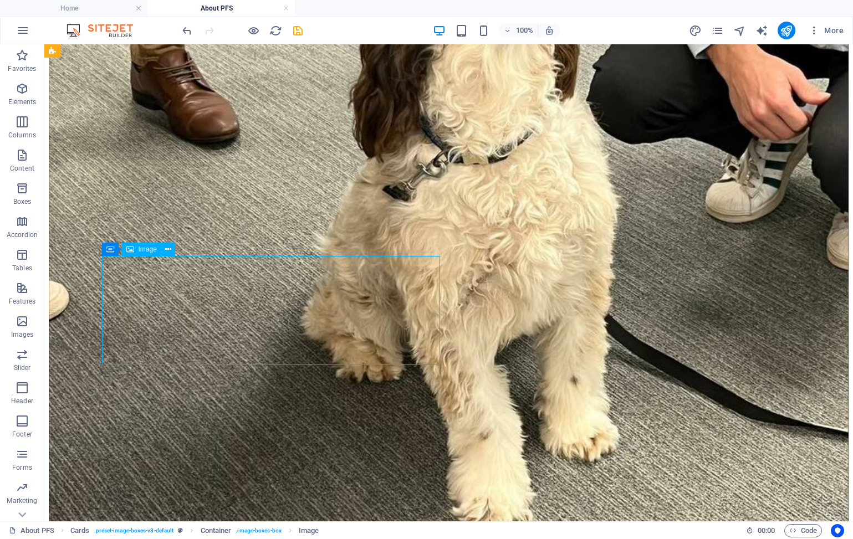
select select "px"
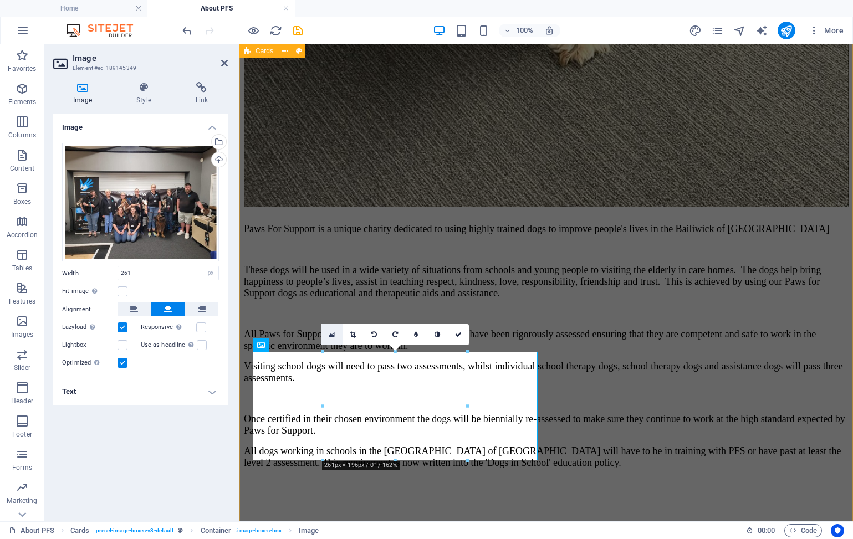
click at [335, 335] on link at bounding box center [331, 334] width 21 height 21
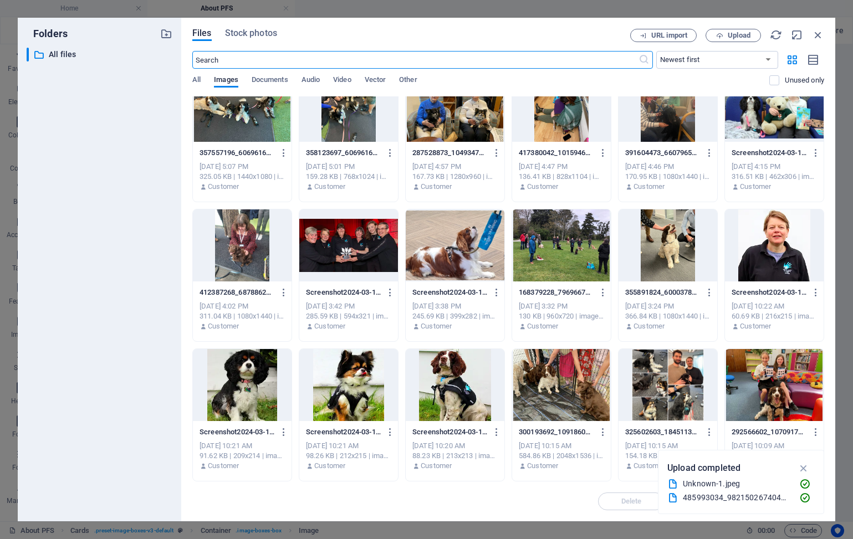
scroll to position [5071, 0]
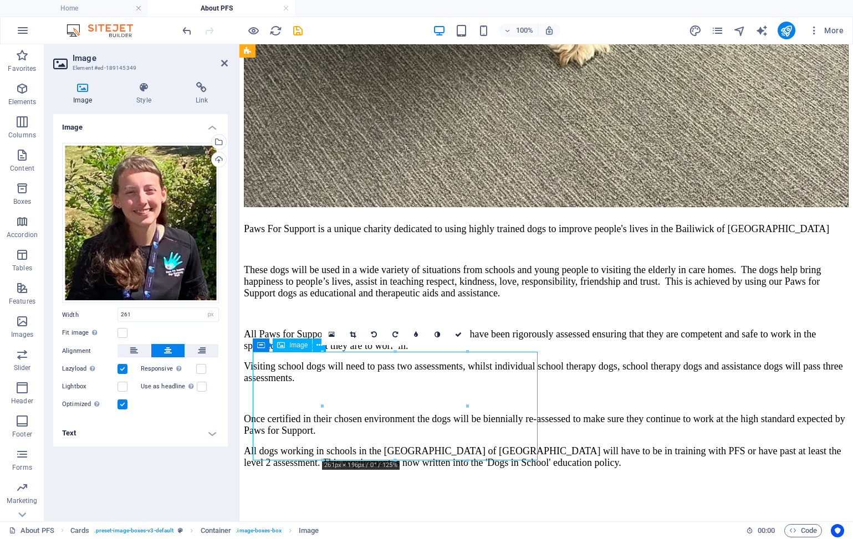
drag, startPoint x: 424, startPoint y: 390, endPoint x: 424, endPoint y: 402, distance: 12.2
click at [350, 338] on link at bounding box center [352, 334] width 21 height 21
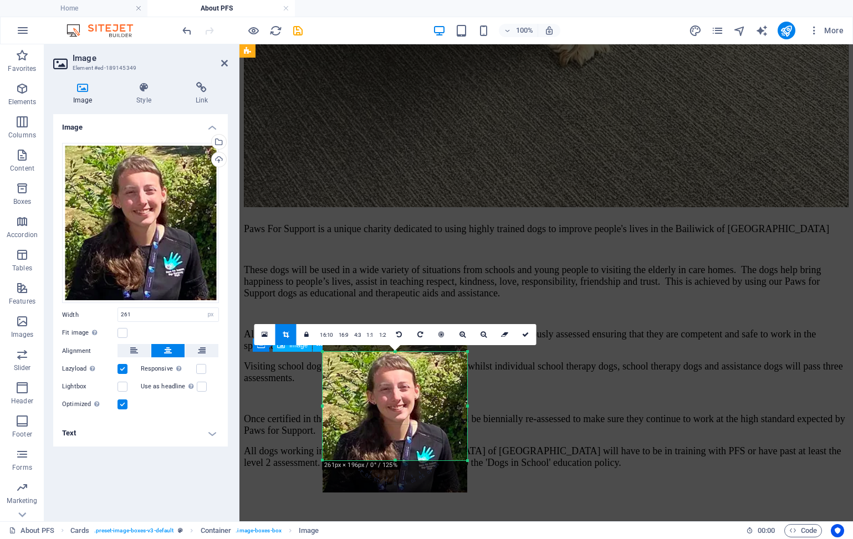
drag, startPoint x: 397, startPoint y: 385, endPoint x: 398, endPoint y: 397, distance: 12.2
click at [398, 397] on div at bounding box center [394, 419] width 145 height 148
click at [523, 334] on icon at bounding box center [525, 334] width 7 height 7
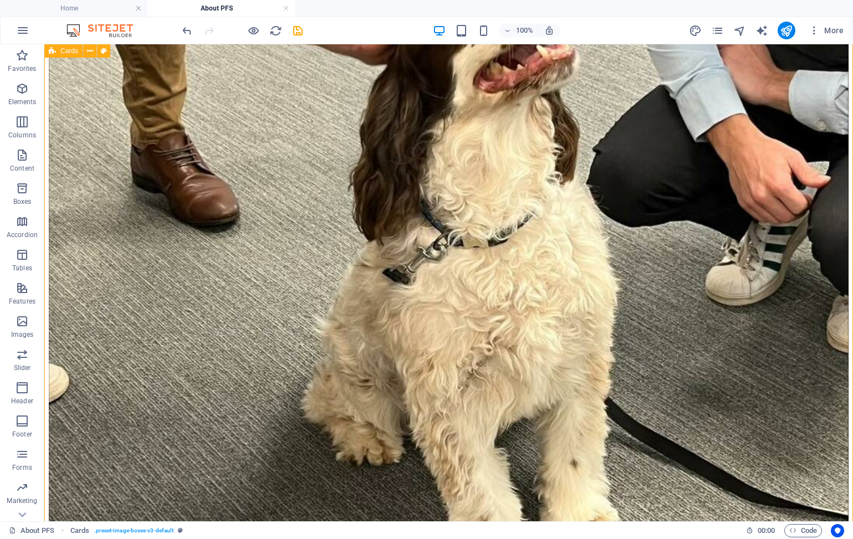
scroll to position [1686, 0]
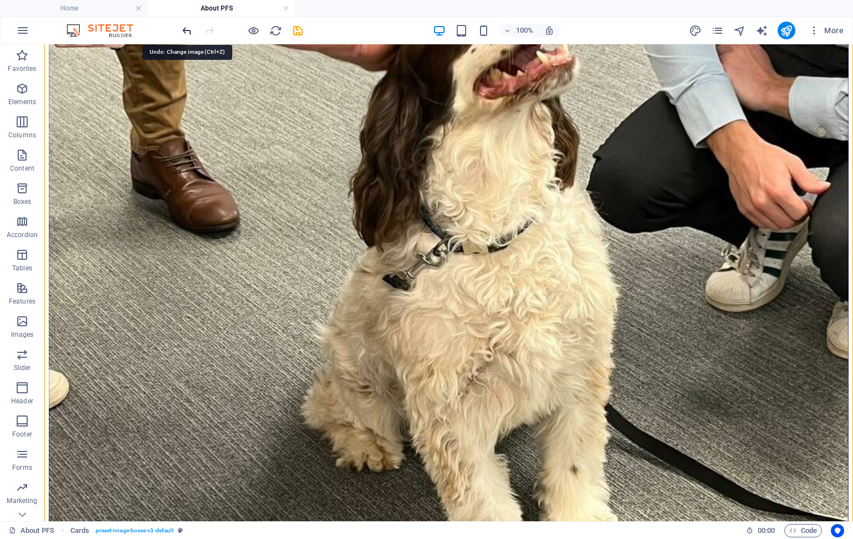
click at [189, 33] on icon "undo" at bounding box center [187, 30] width 13 height 13
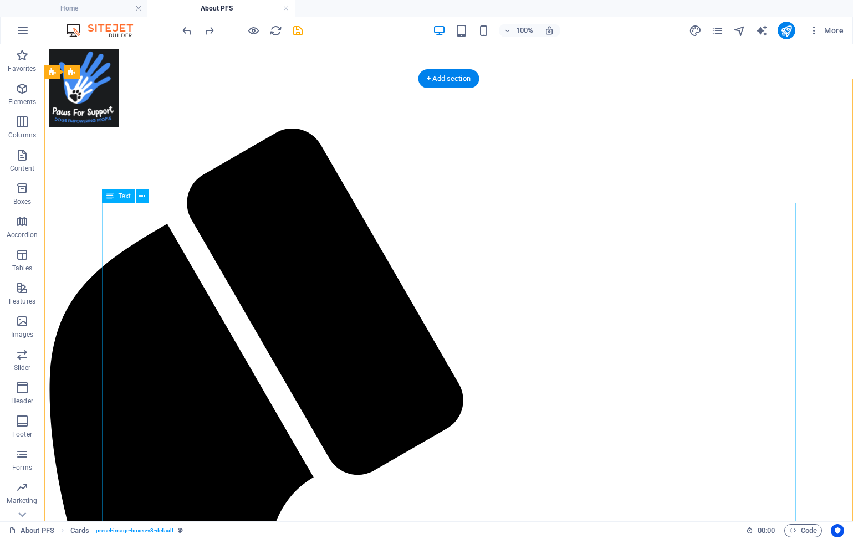
scroll to position [0, 0]
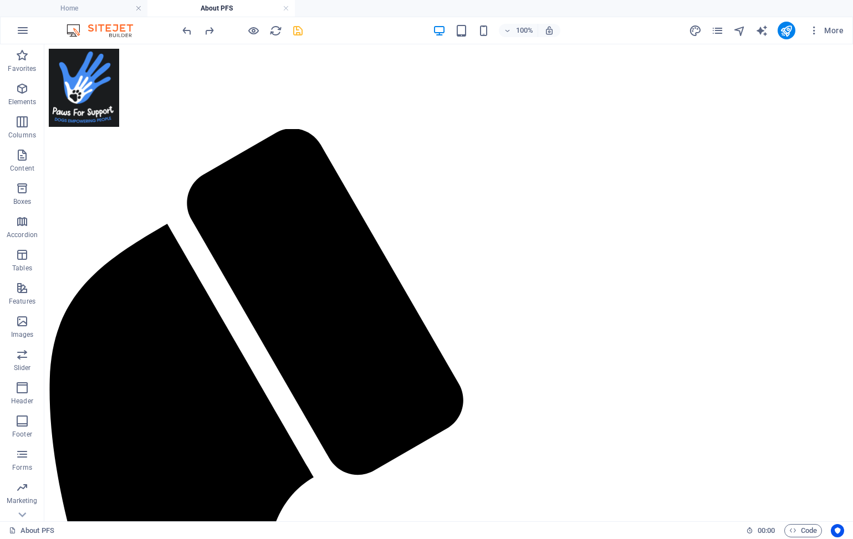
click at [298, 30] on icon "save" at bounding box center [297, 30] width 13 height 13
